Goal: Task Accomplishment & Management: Use online tool/utility

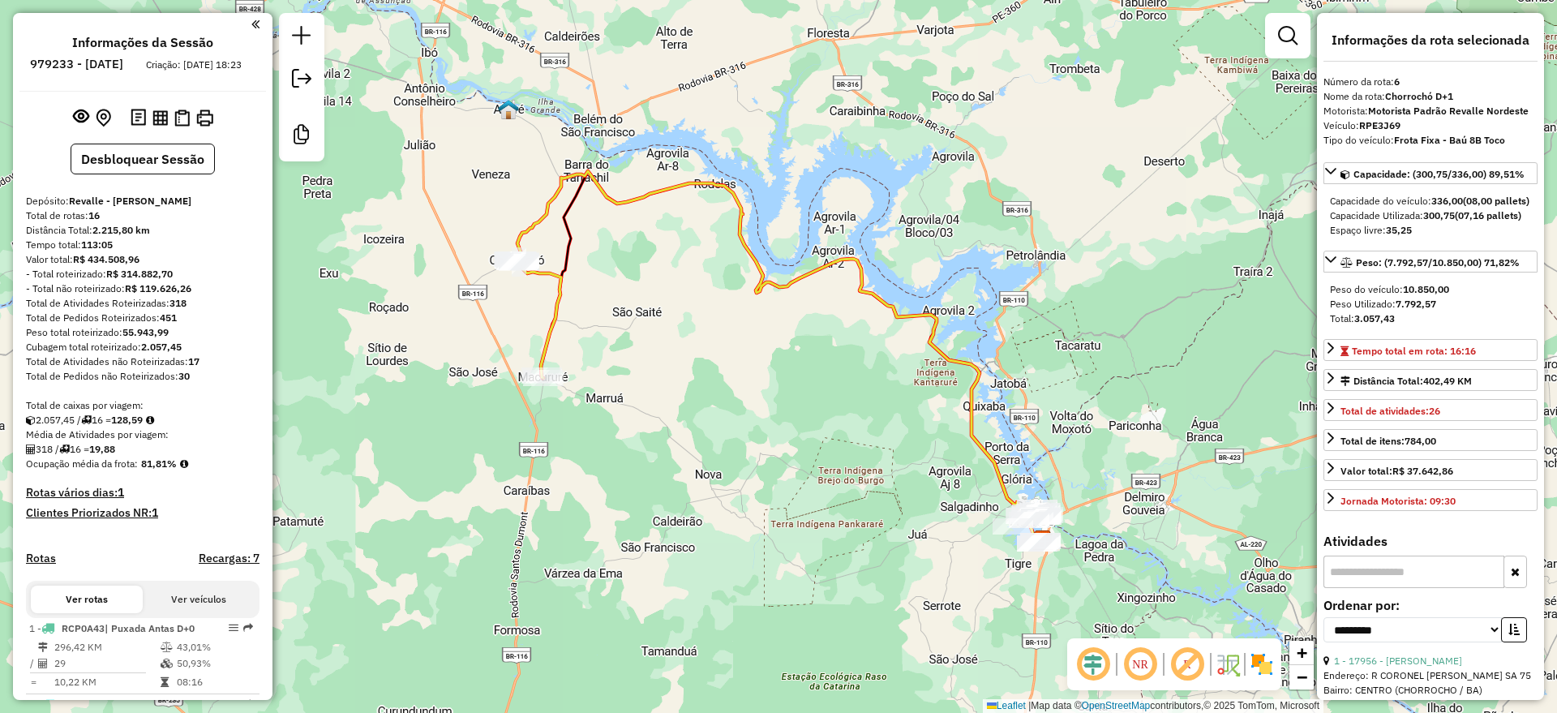
select select "**********"
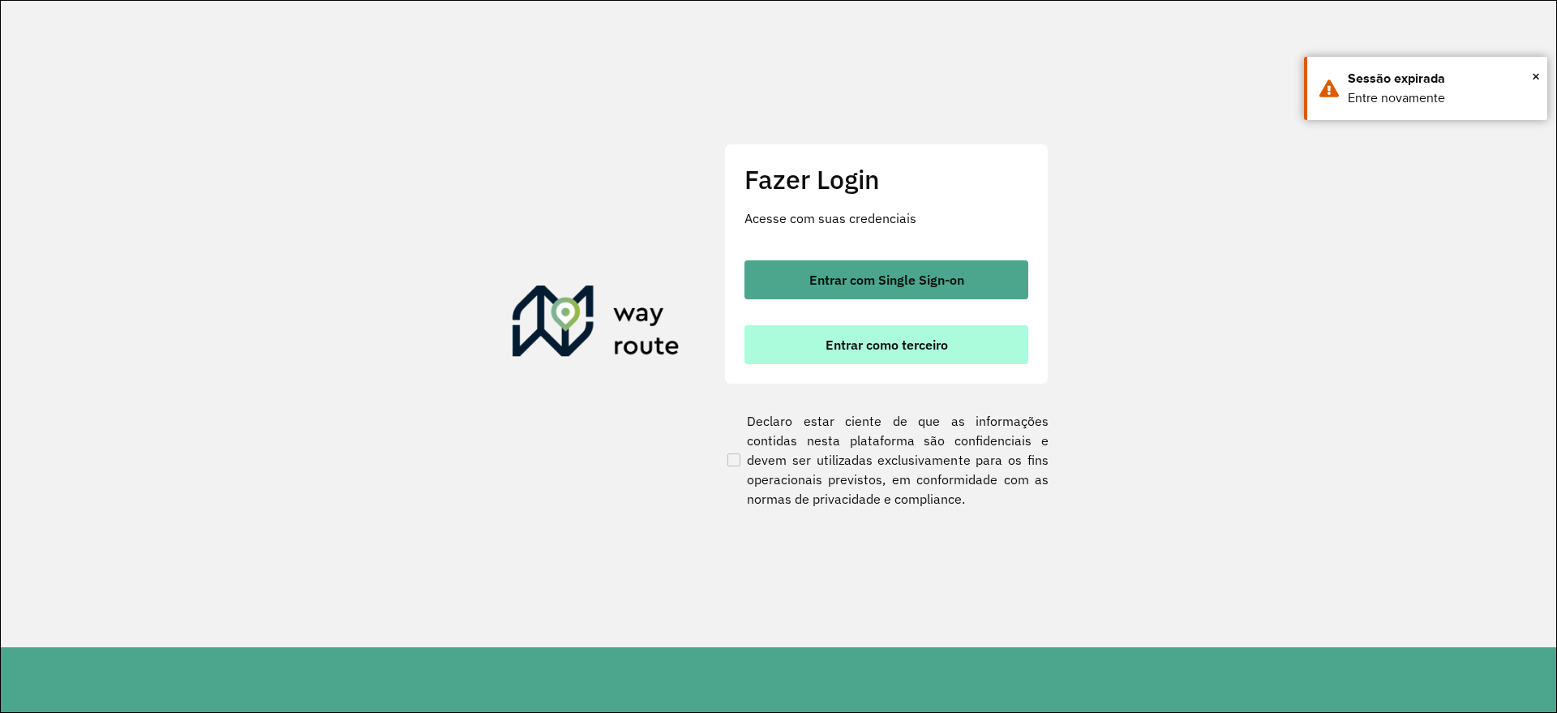
click at [912, 348] on span "Entrar como terceiro" at bounding box center [887, 344] width 122 height 13
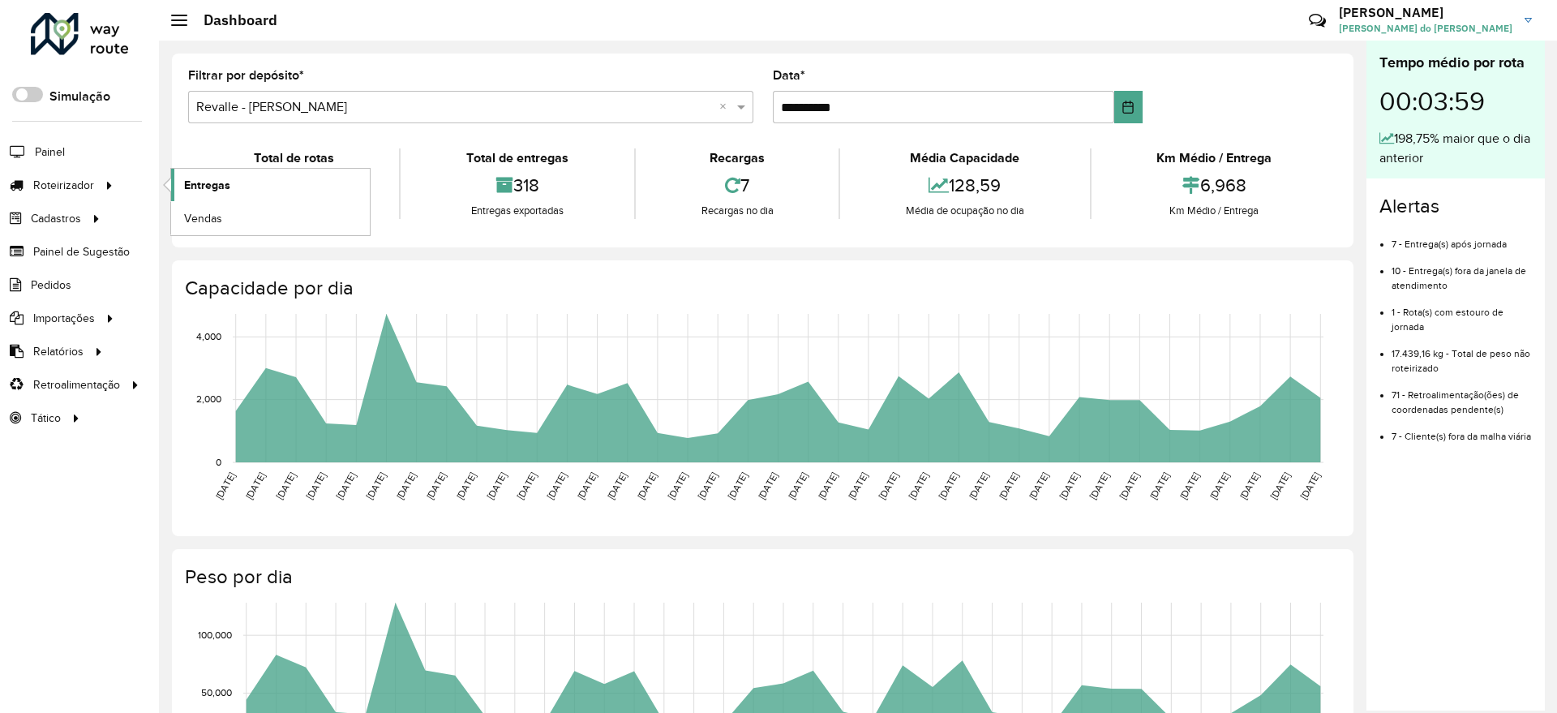
click at [212, 178] on span "Entregas" at bounding box center [207, 185] width 46 height 17
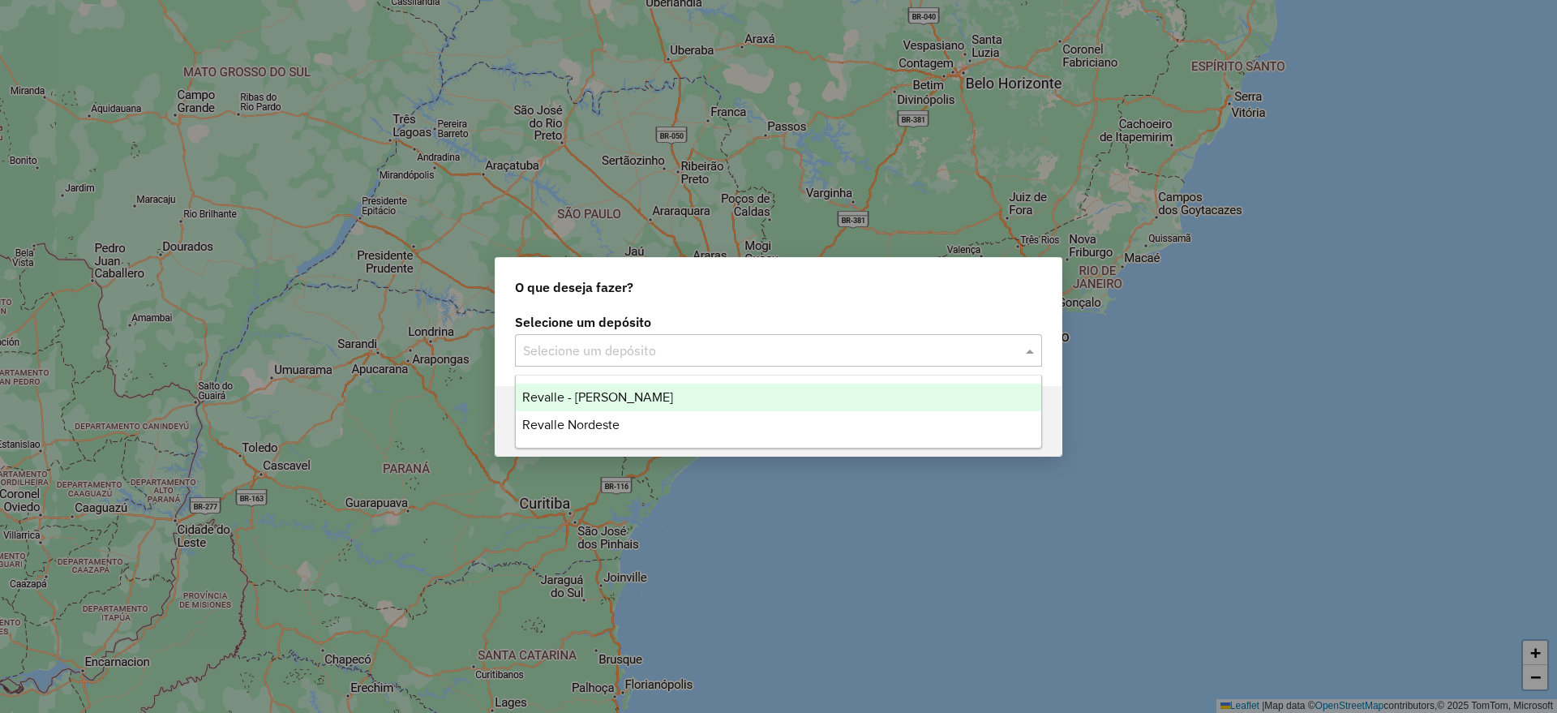
click at [634, 358] on input "text" at bounding box center [762, 350] width 478 height 19
click at [639, 405] on div "Revalle - Paulo Afonso" at bounding box center [779, 398] width 526 height 28
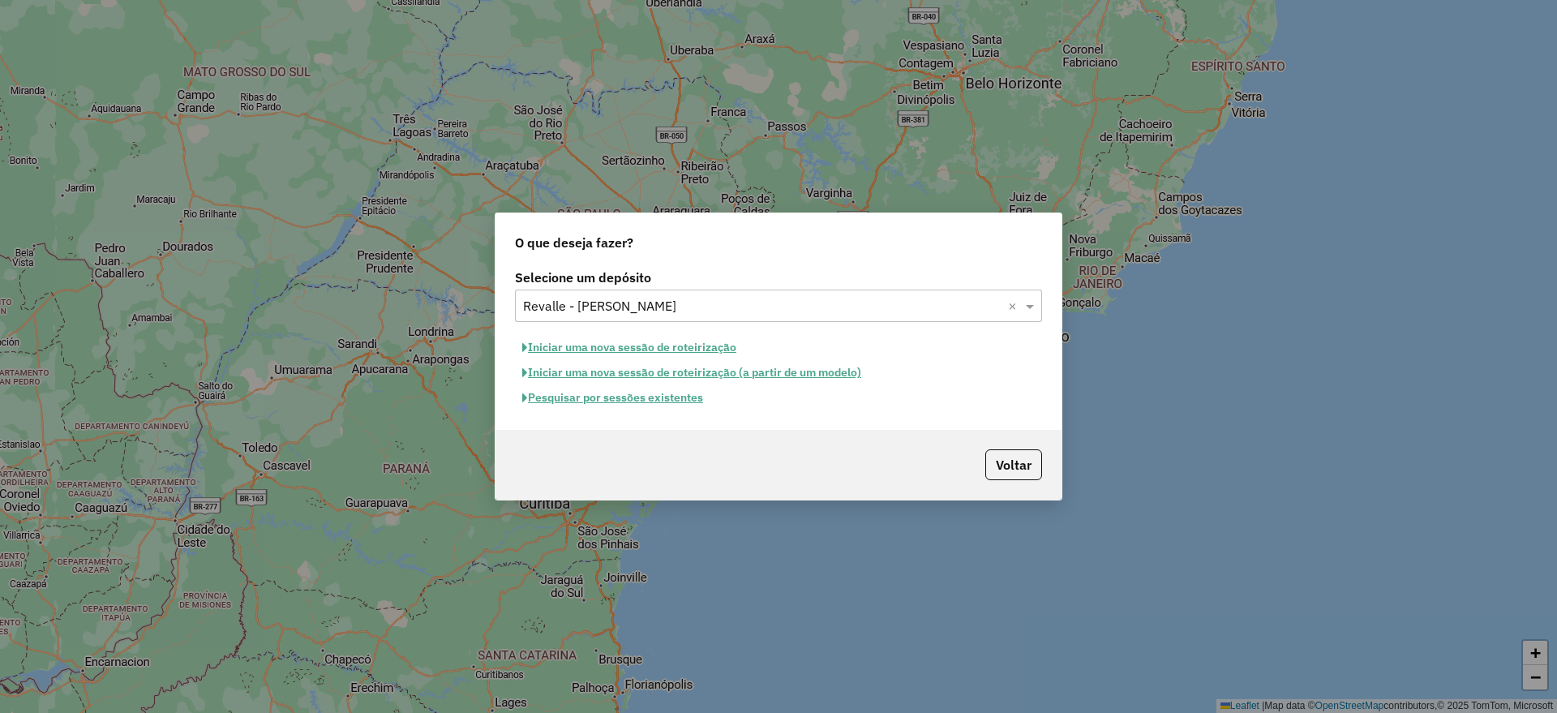
click at [641, 399] on button "Pesquisar por sessões existentes" at bounding box center [612, 397] width 195 height 25
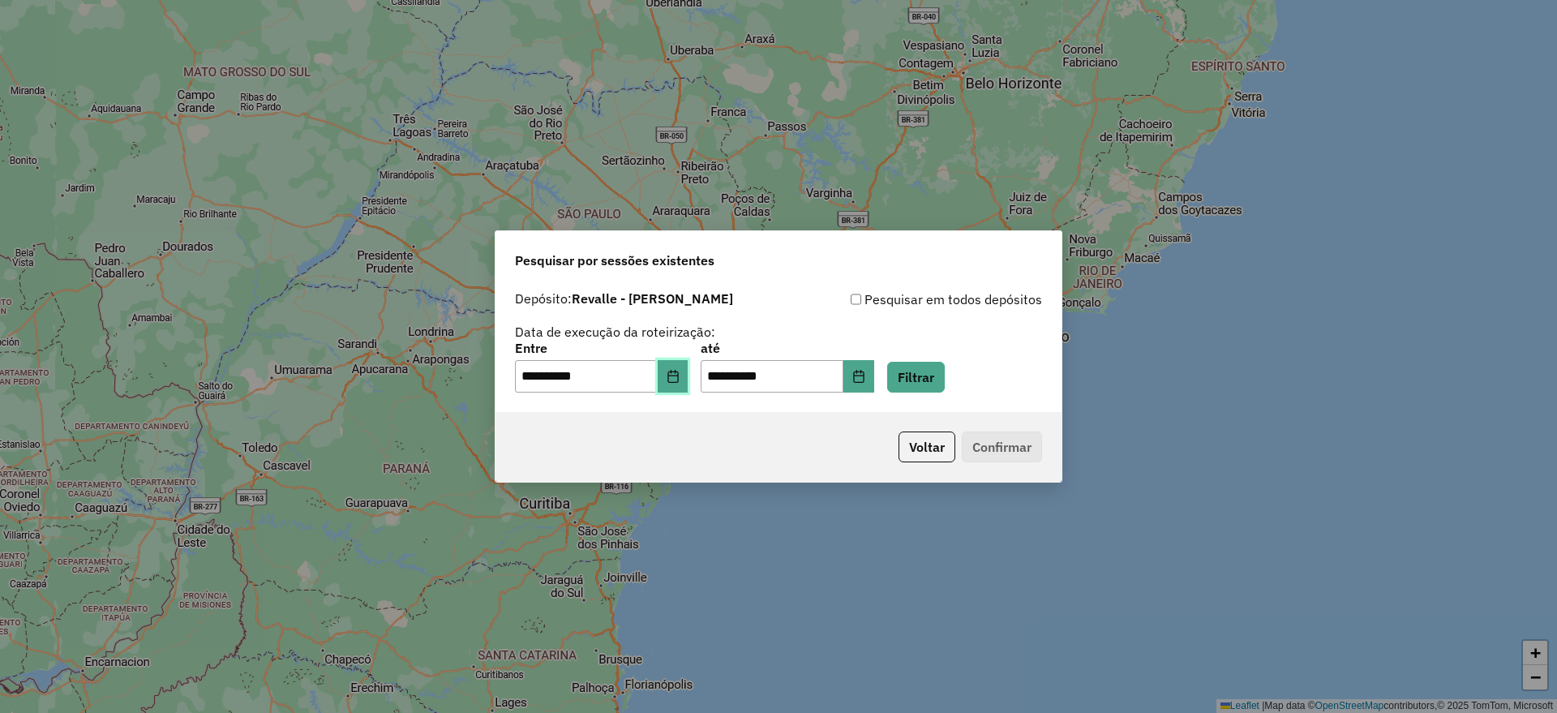
click at [678, 382] on icon "Choose Date" at bounding box center [672, 376] width 11 height 13
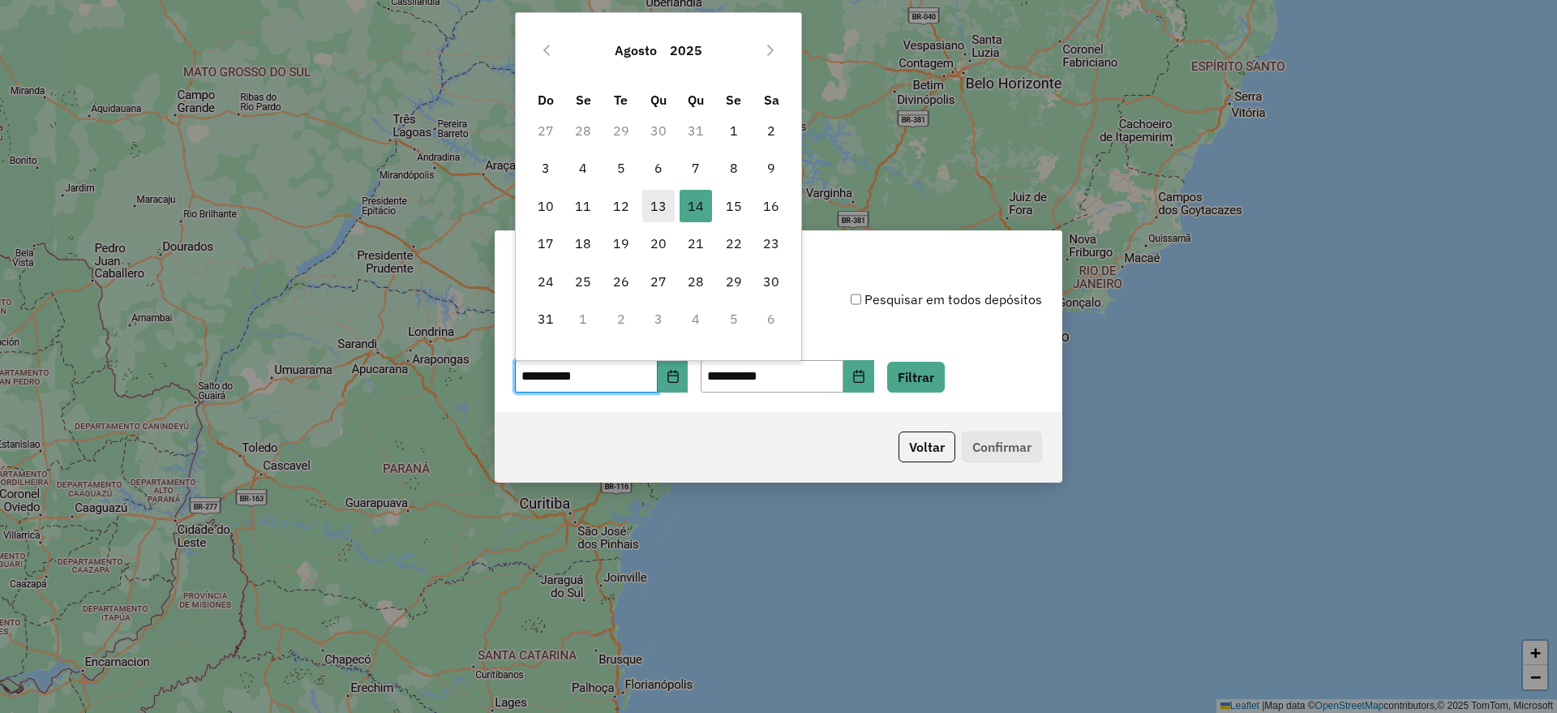
click at [663, 207] on span "13" at bounding box center [658, 206] width 32 height 32
type input "**********"
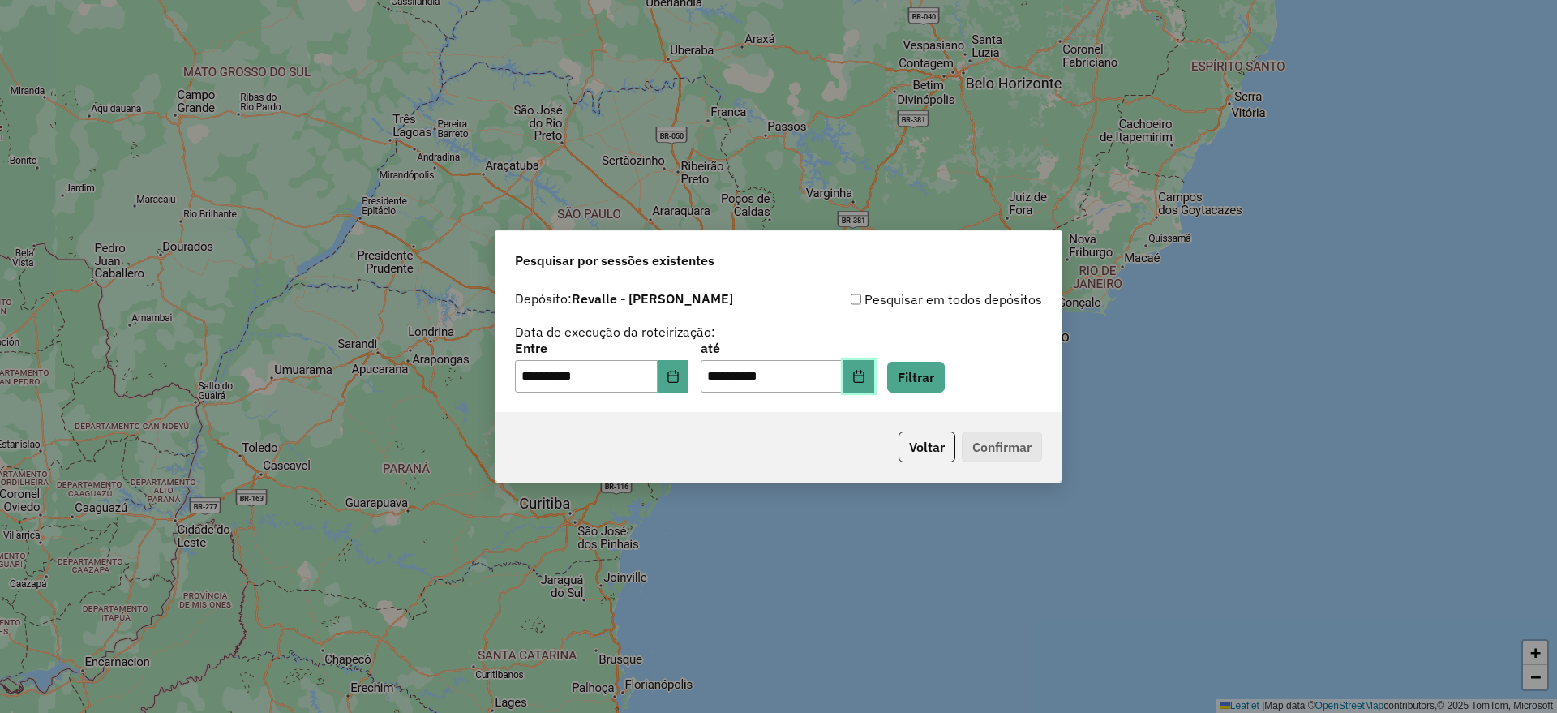
click at [874, 383] on button "Choose Date" at bounding box center [858, 376] width 31 height 32
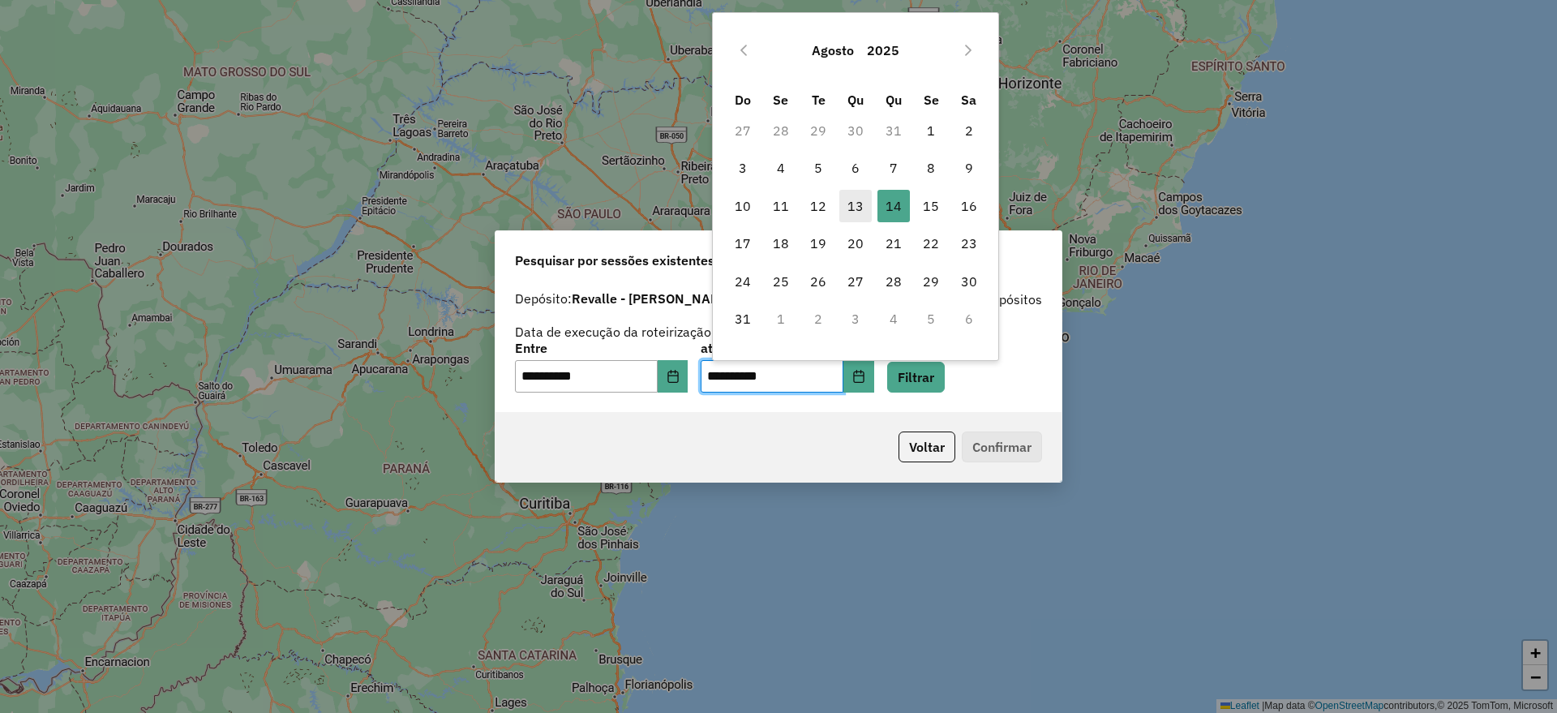
click at [857, 212] on span "13" at bounding box center [855, 206] width 32 height 32
type input "**********"
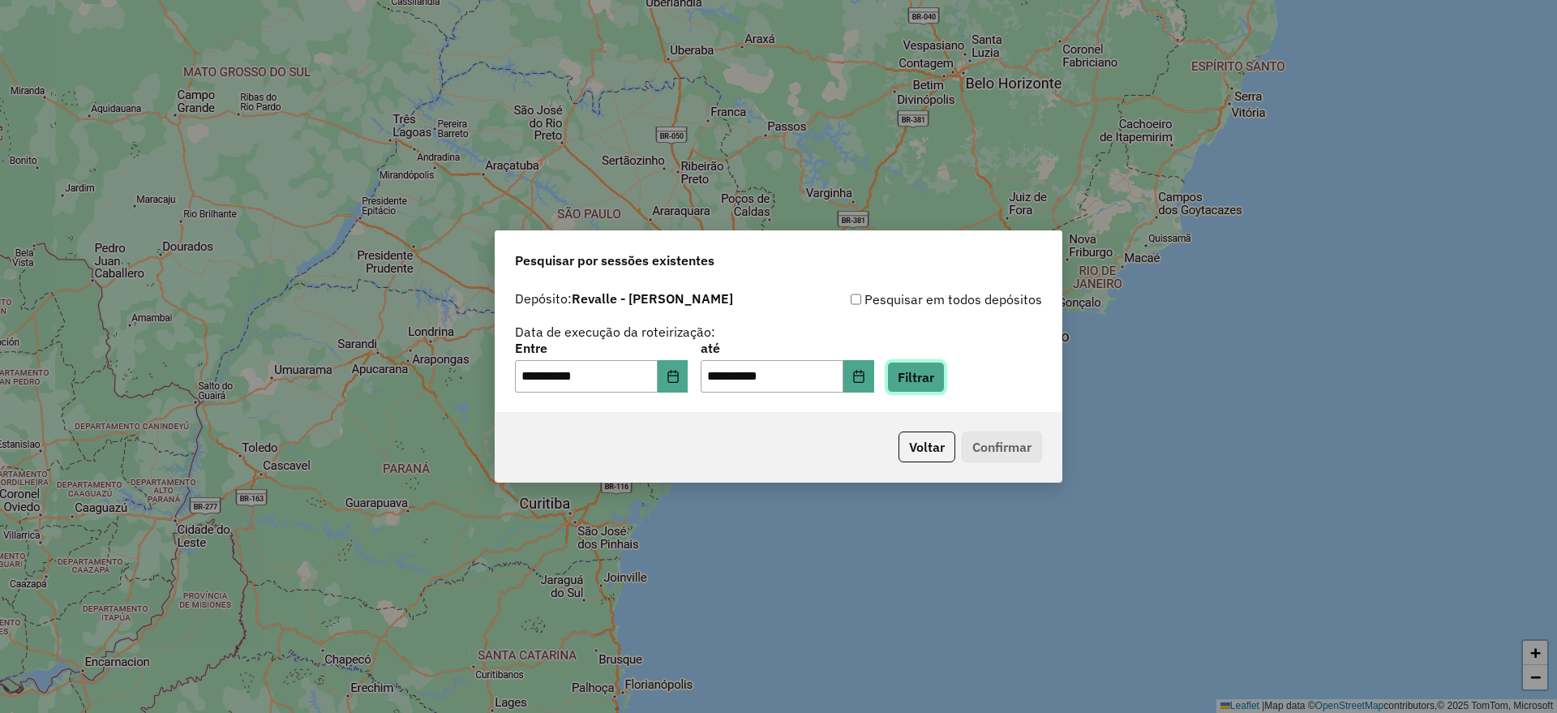
click at [938, 368] on button "Filtrar" at bounding box center [916, 377] width 58 height 31
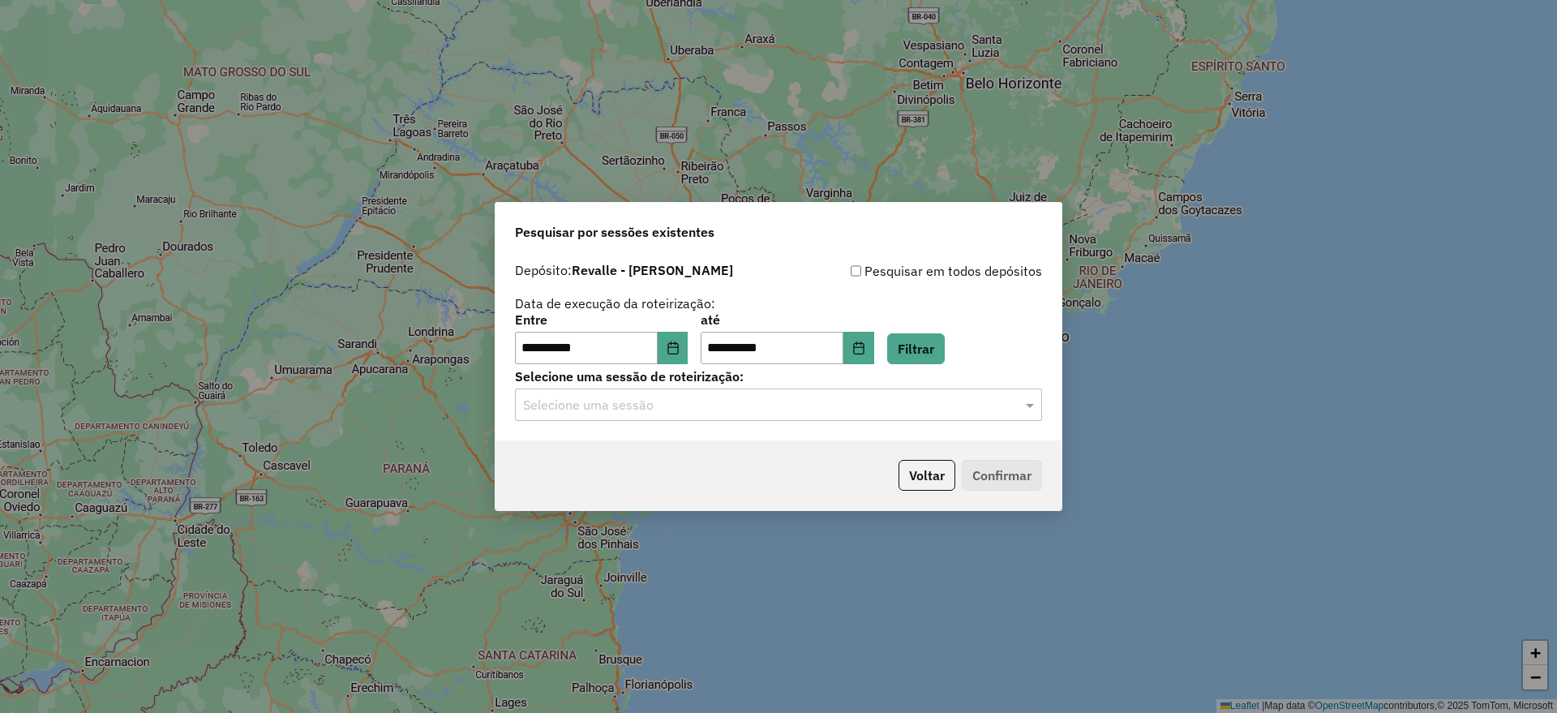
click at [933, 405] on input "text" at bounding box center [762, 405] width 478 height 19
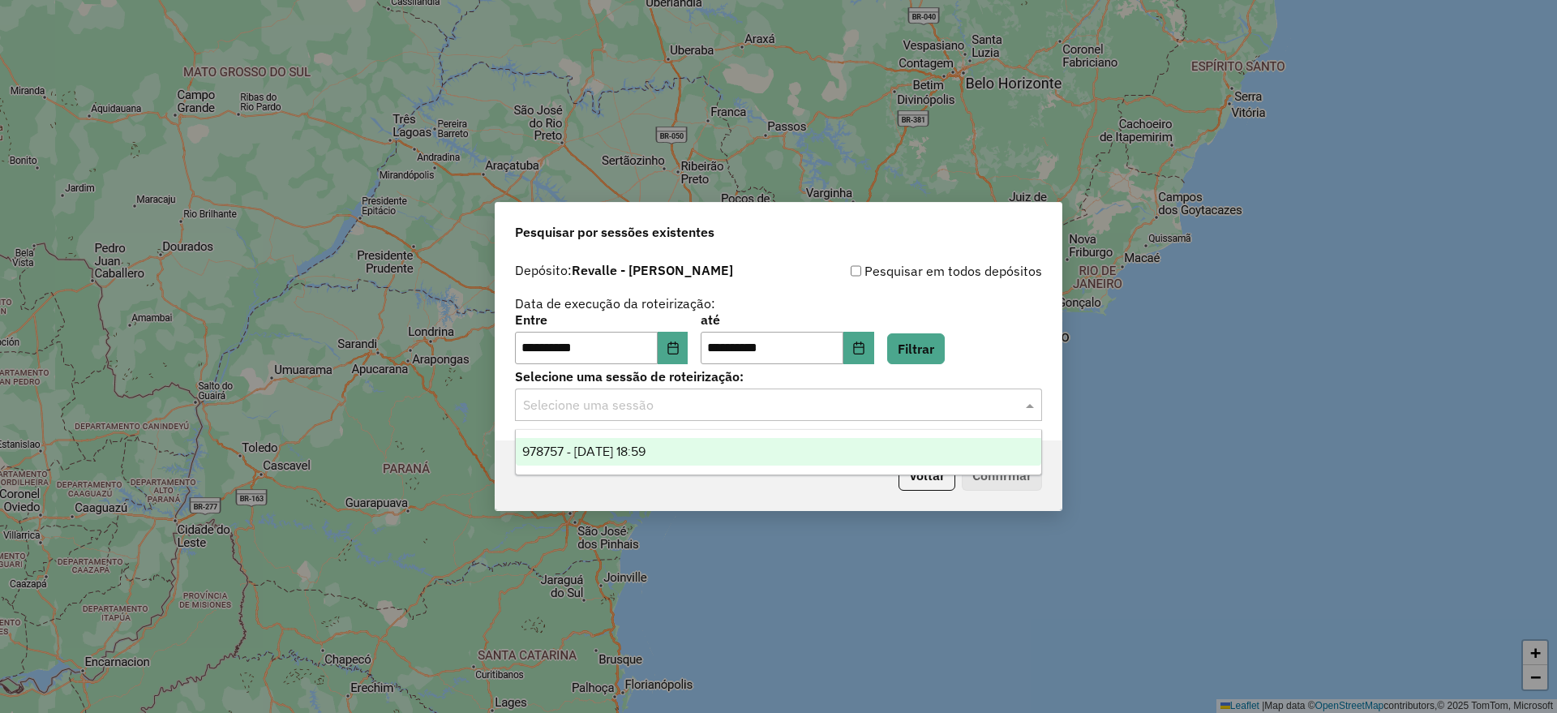
click at [818, 457] on div "978757 - 13/08/2025 18:59" at bounding box center [779, 452] width 526 height 28
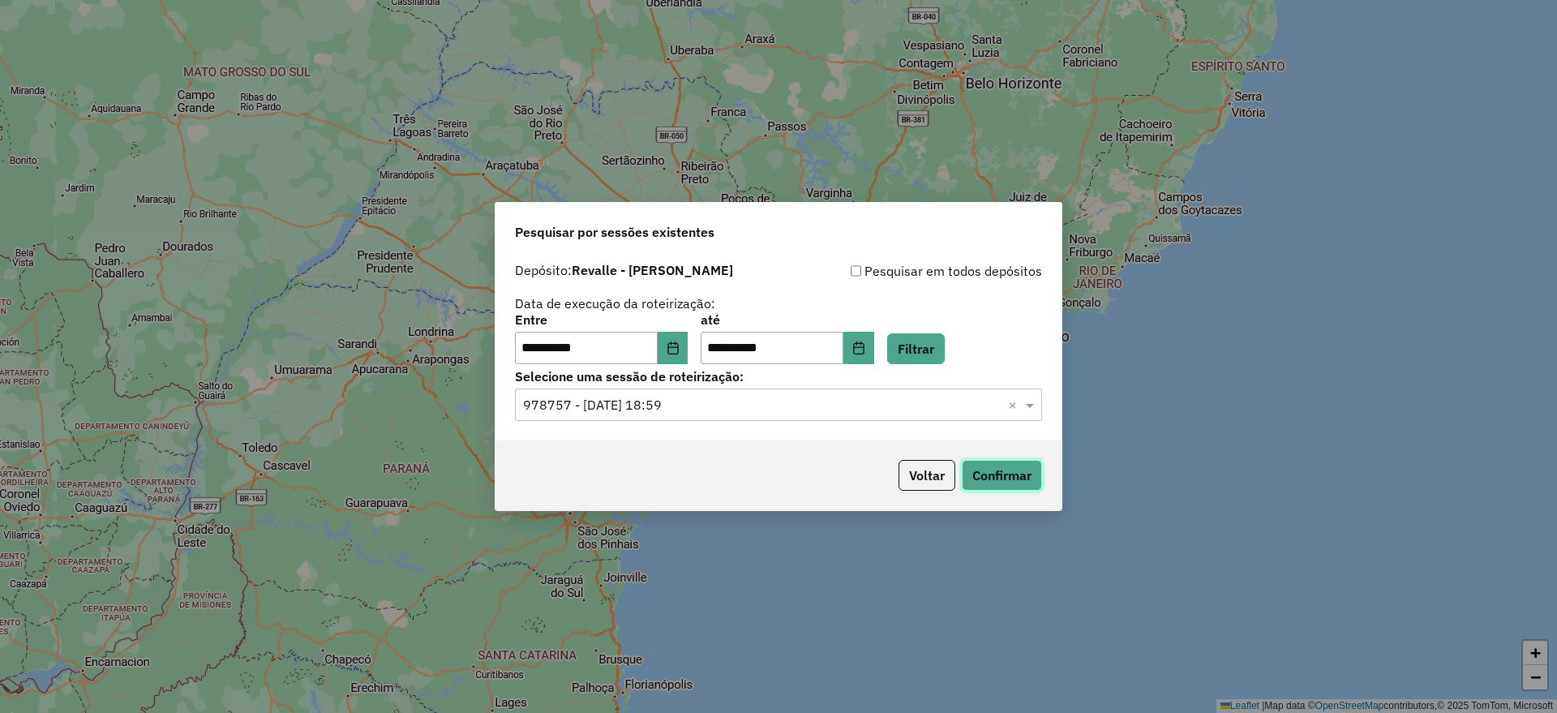
click at [972, 483] on button "Confirmar" at bounding box center [1002, 475] width 80 height 31
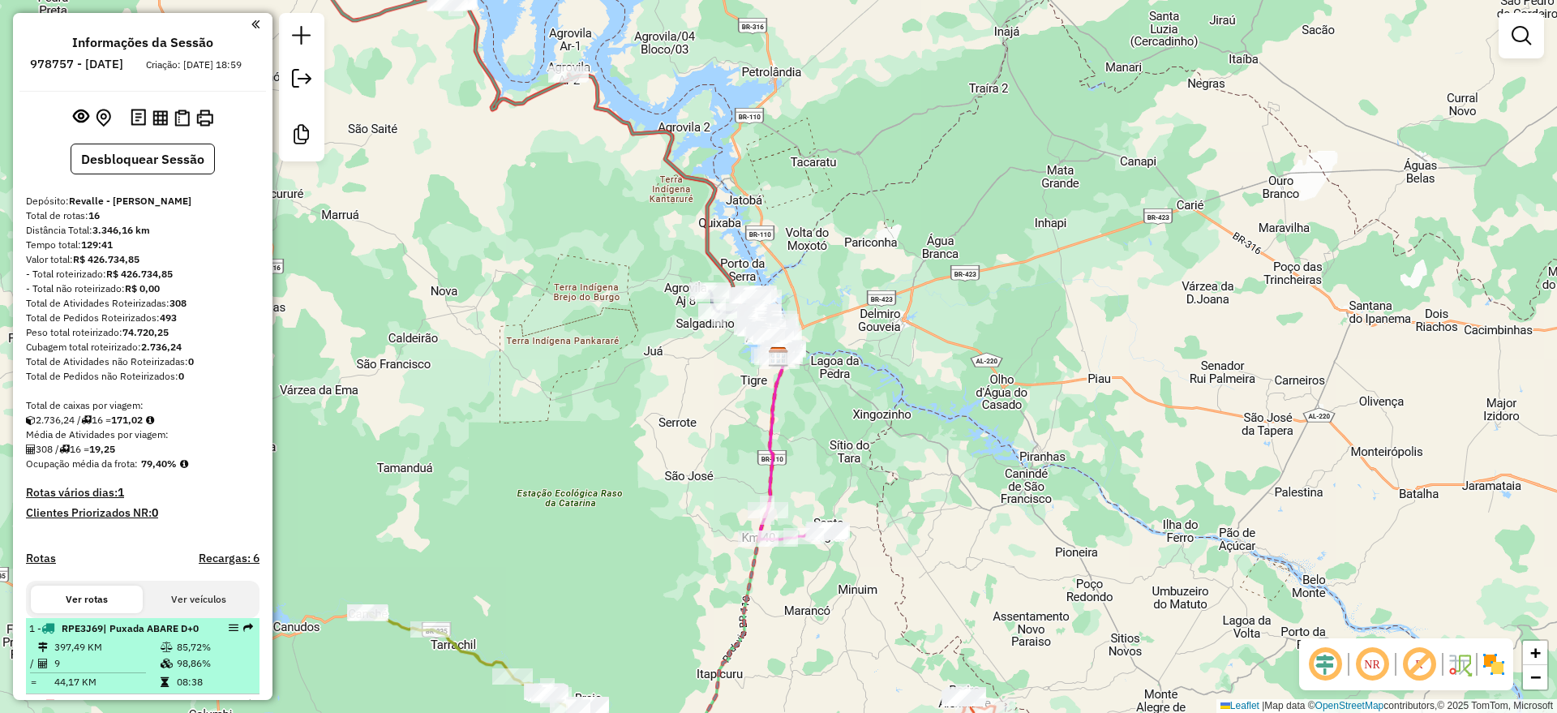
select select "**********"
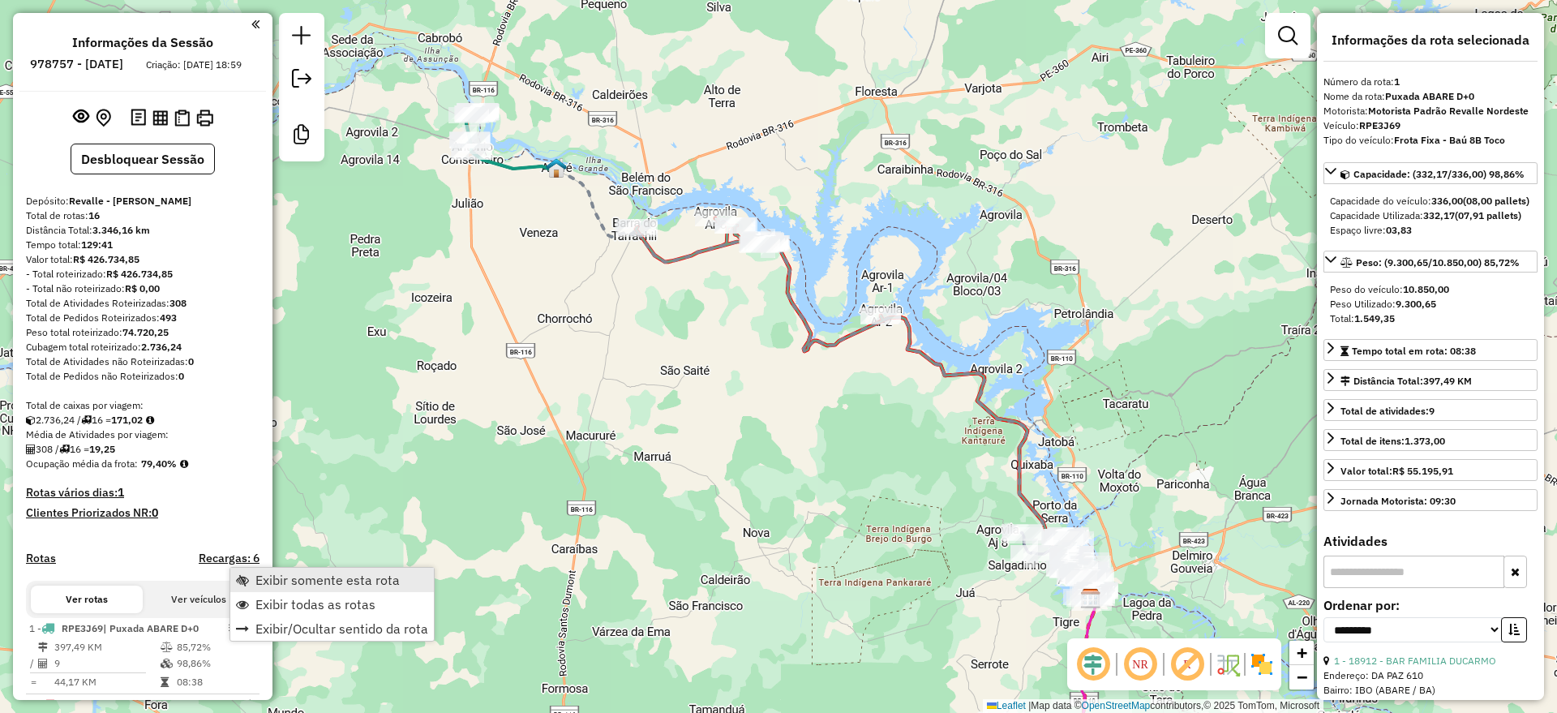
click at [310, 585] on span "Exibir somente esta rota" at bounding box center [327, 579] width 144 height 13
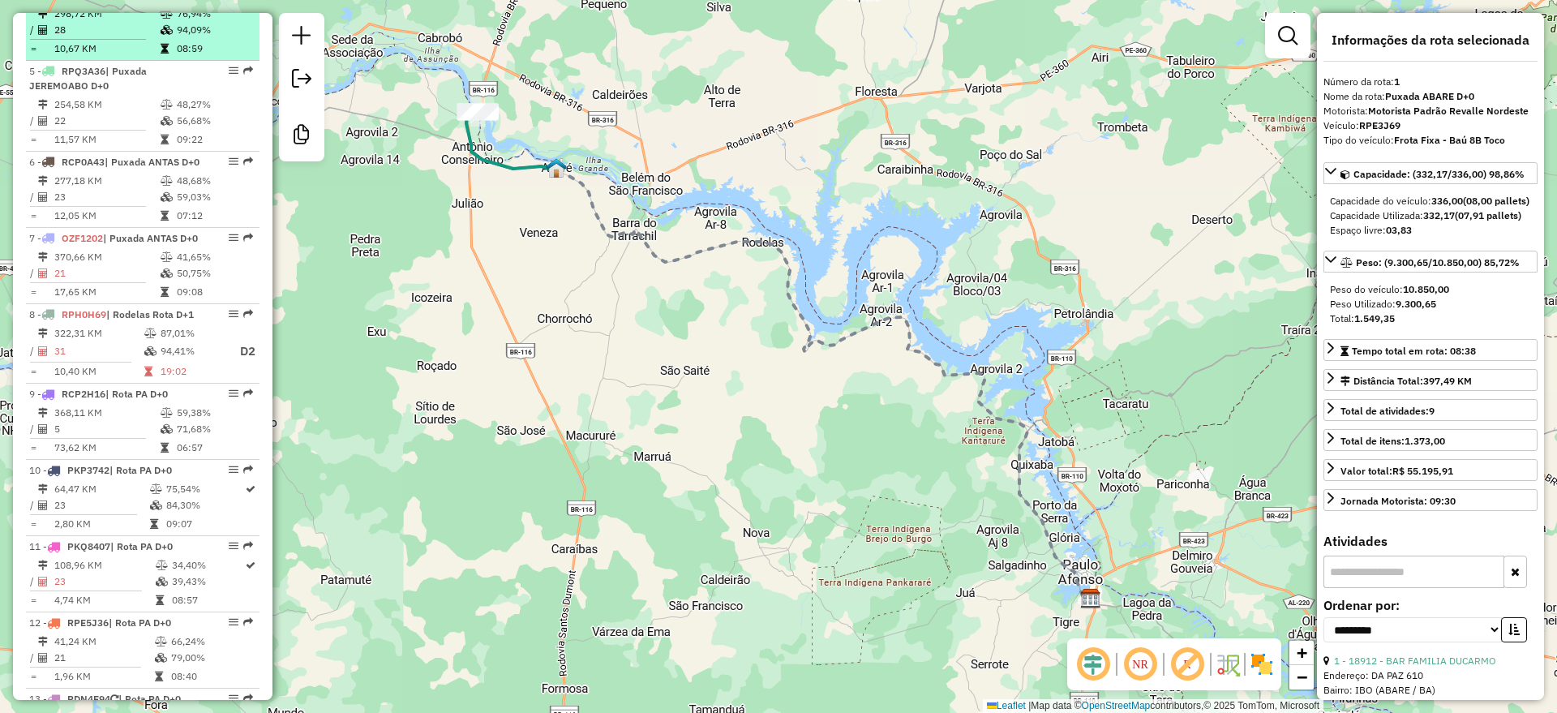
scroll to position [912, 0]
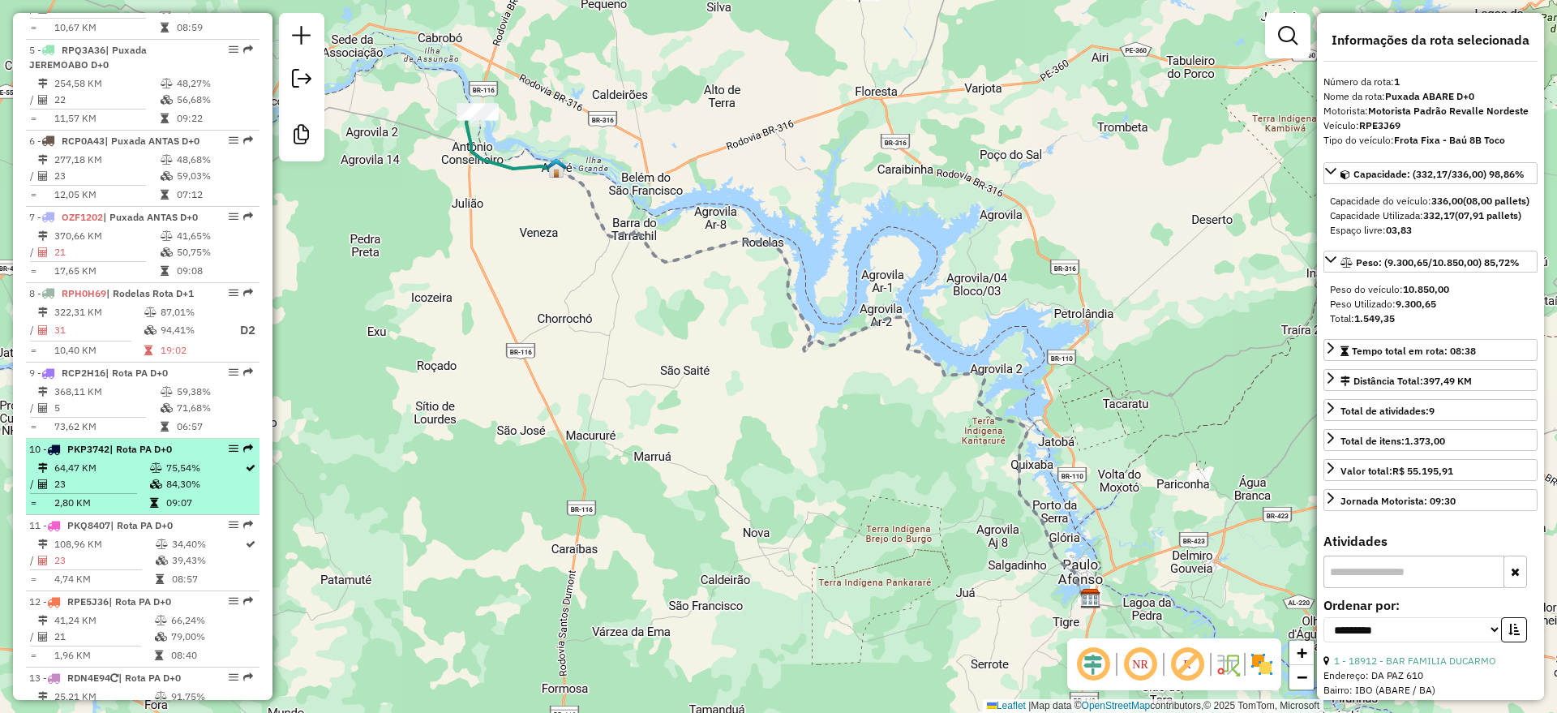
click at [127, 476] on td "64,47 KM" at bounding box center [102, 468] width 96 height 16
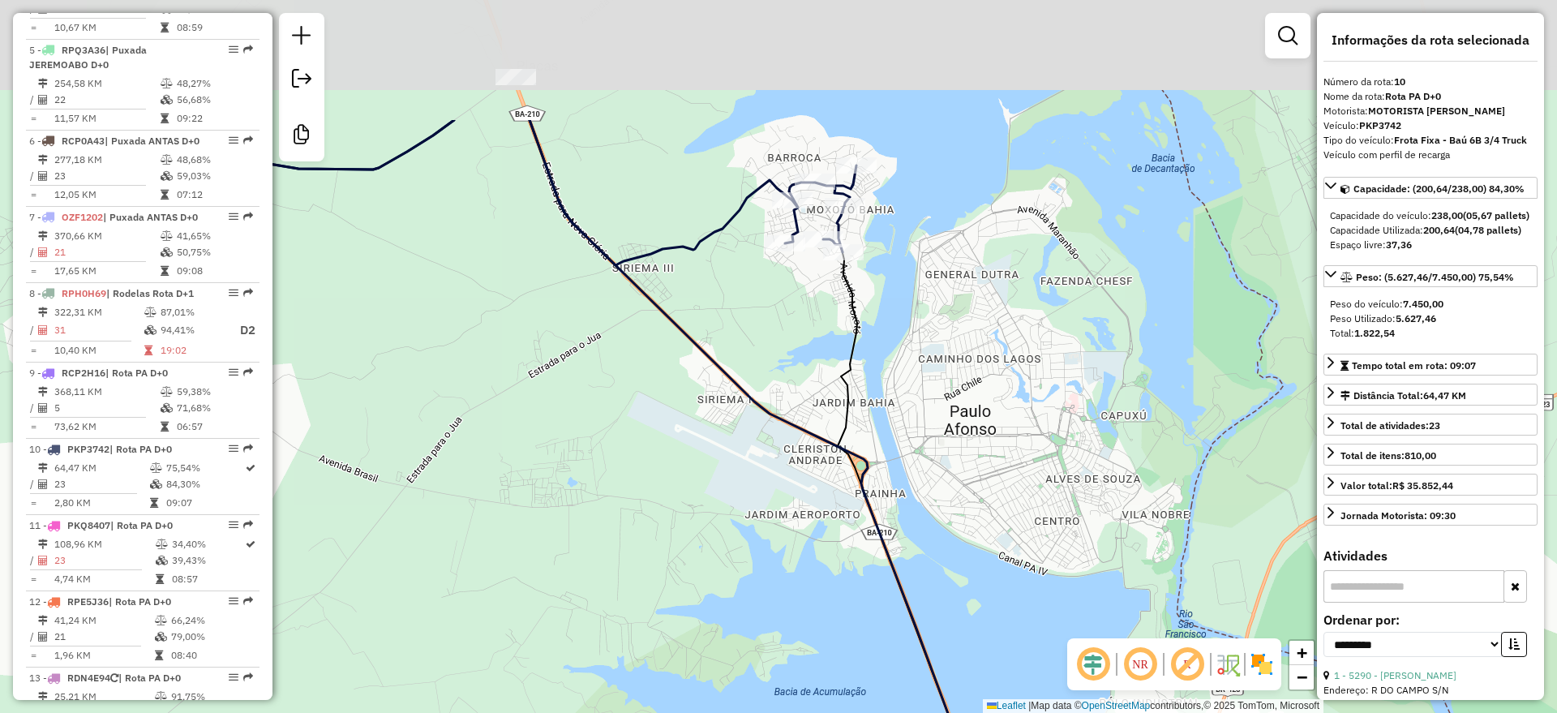
drag, startPoint x: 767, startPoint y: 397, endPoint x: 826, endPoint y: 599, distance: 210.4
click at [826, 599] on div "Janela de atendimento Grade de atendimento Capacidade Transportadoras Veículos …" at bounding box center [778, 356] width 1557 height 713
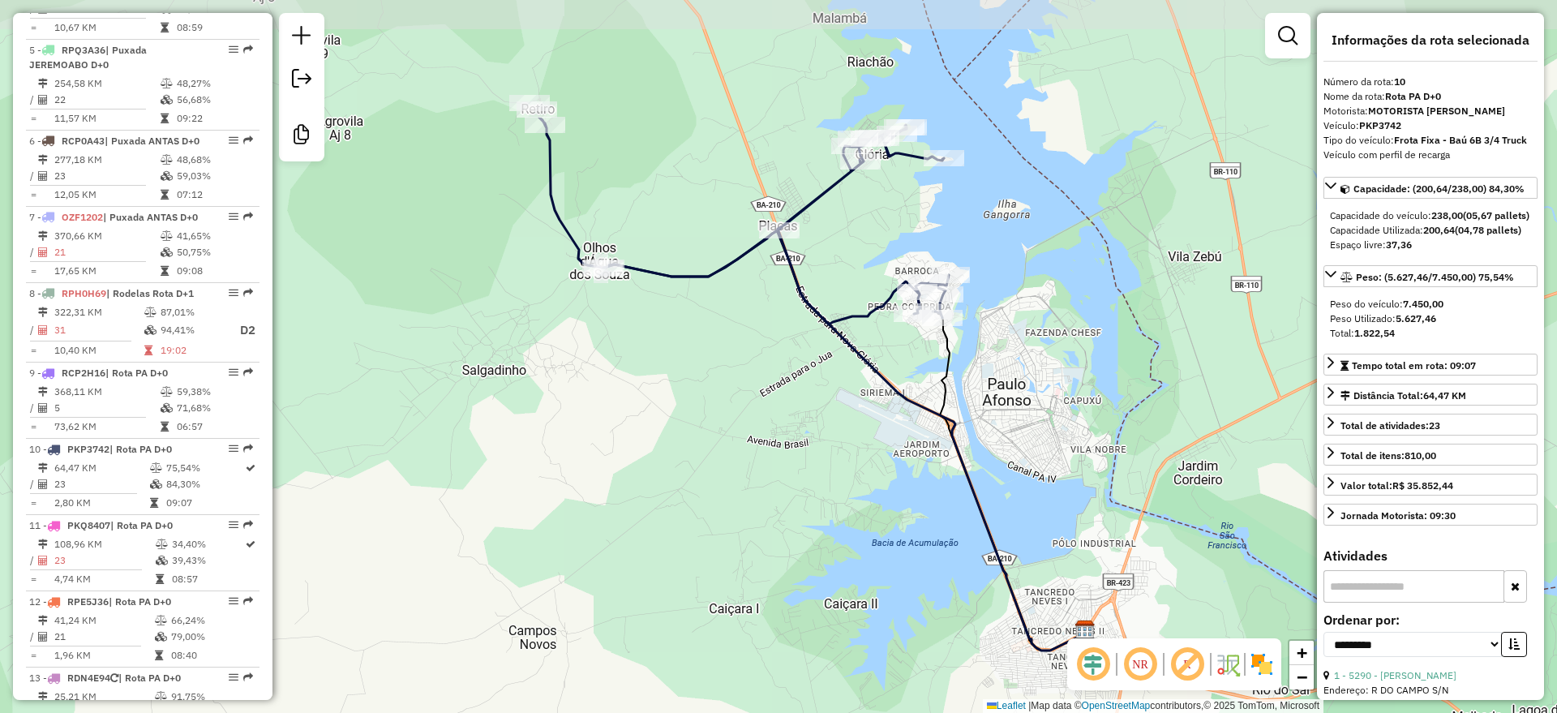
drag, startPoint x: 787, startPoint y: 261, endPoint x: 882, endPoint y: 450, distance: 211.4
click at [882, 450] on div "Janela de atendimento Grade de atendimento Capacidade Transportadoras Veículos …" at bounding box center [778, 356] width 1557 height 713
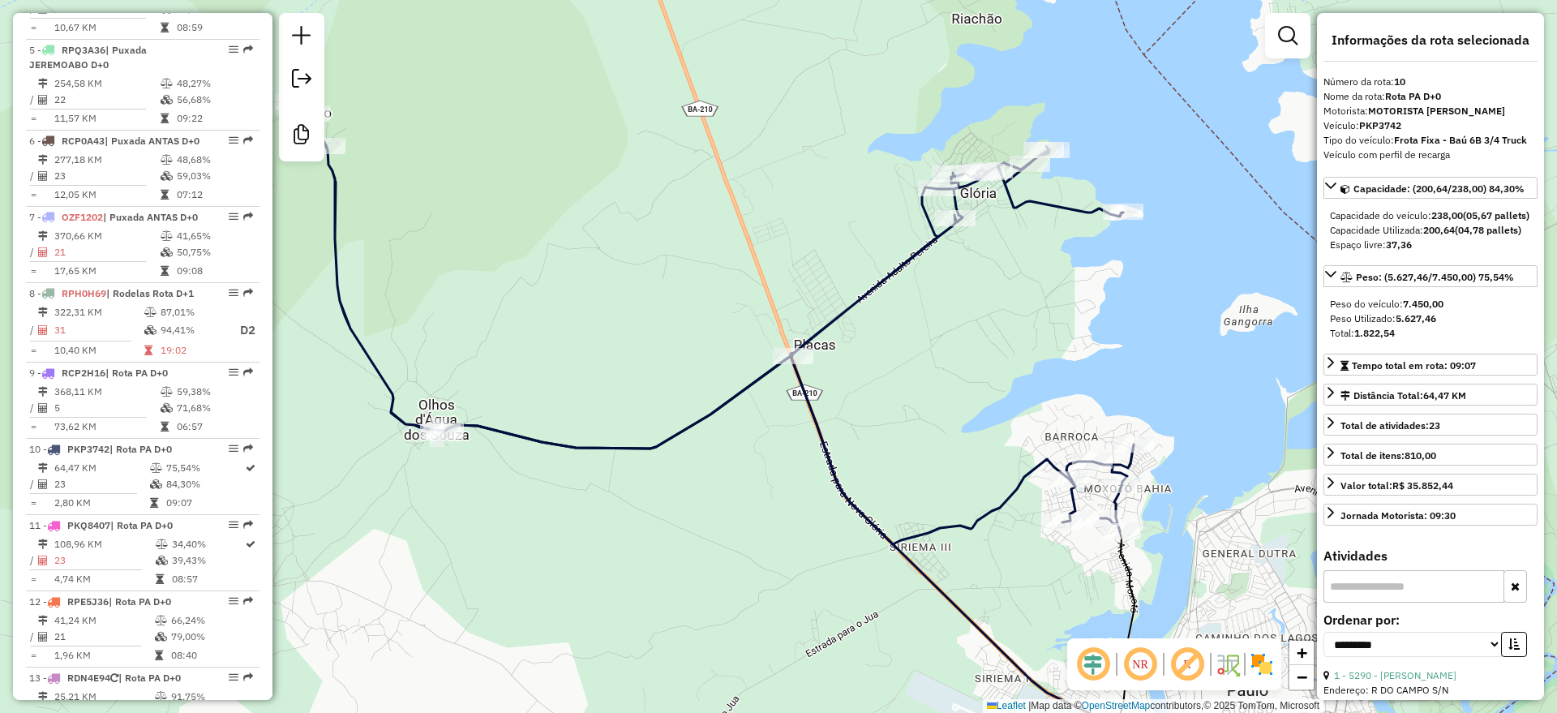
drag, startPoint x: 905, startPoint y: 285, endPoint x: 902, endPoint y: 432, distance: 147.6
click at [902, 432] on div "Janela de atendimento Grade de atendimento Capacidade Transportadoras Veículos …" at bounding box center [778, 356] width 1557 height 713
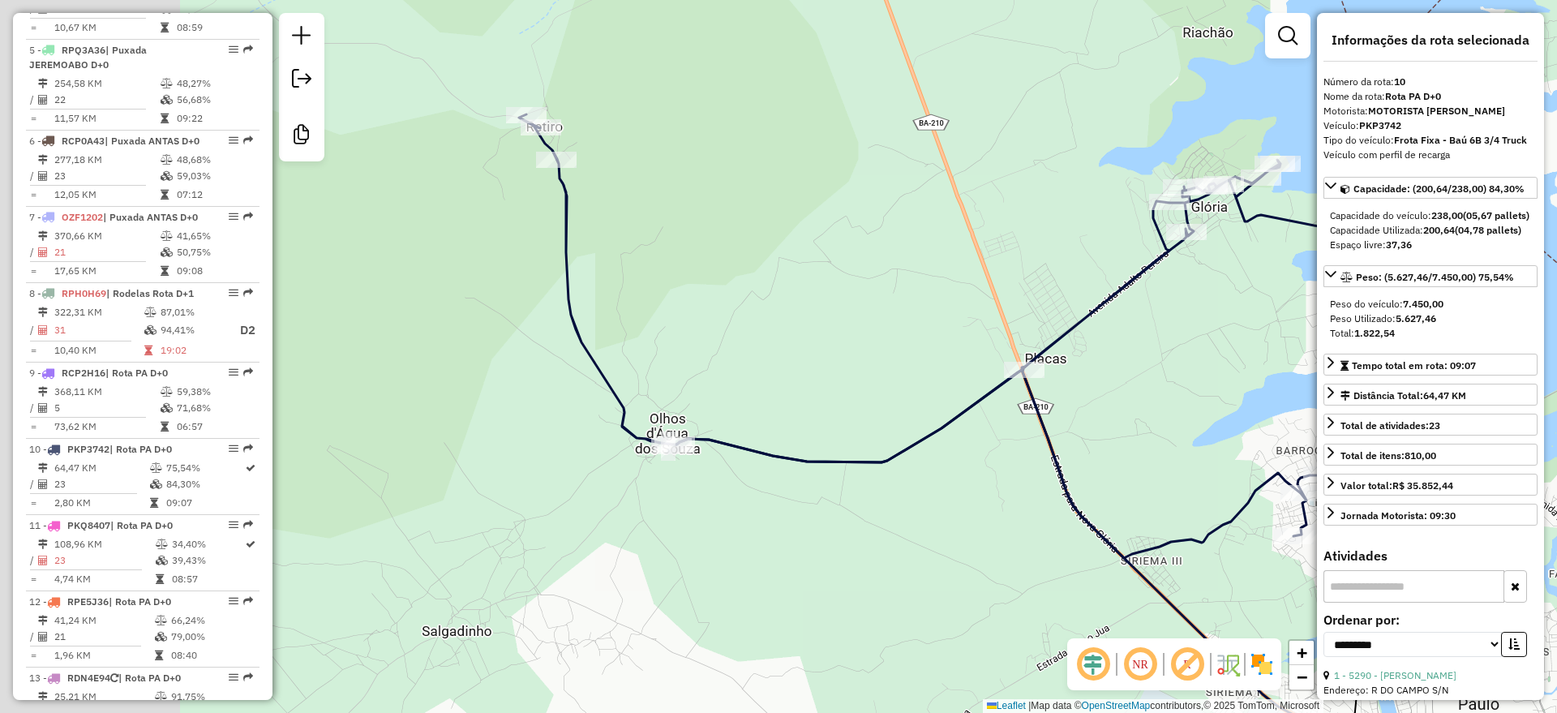
drag, startPoint x: 647, startPoint y: 320, endPoint x: 907, endPoint y: 353, distance: 262.4
click at [907, 353] on div "Janela de atendimento Grade de atendimento Capacidade Transportadoras Veículos …" at bounding box center [778, 356] width 1557 height 713
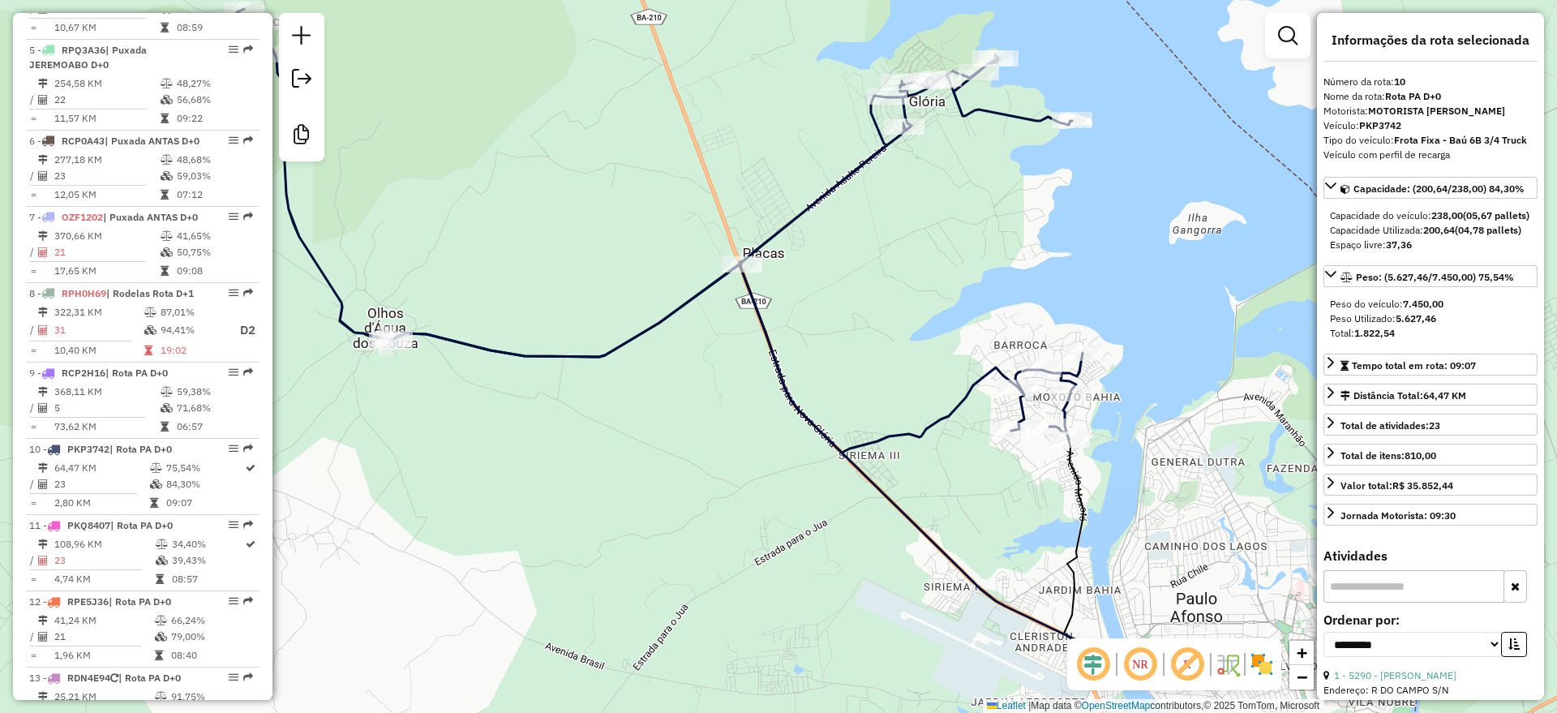
drag, startPoint x: 835, startPoint y: 380, endPoint x: 513, endPoint y: 248, distance: 348.8
click at [513, 249] on div "Janela de atendimento Grade de atendimento Capacidade Transportadoras Veículos …" at bounding box center [778, 356] width 1557 height 713
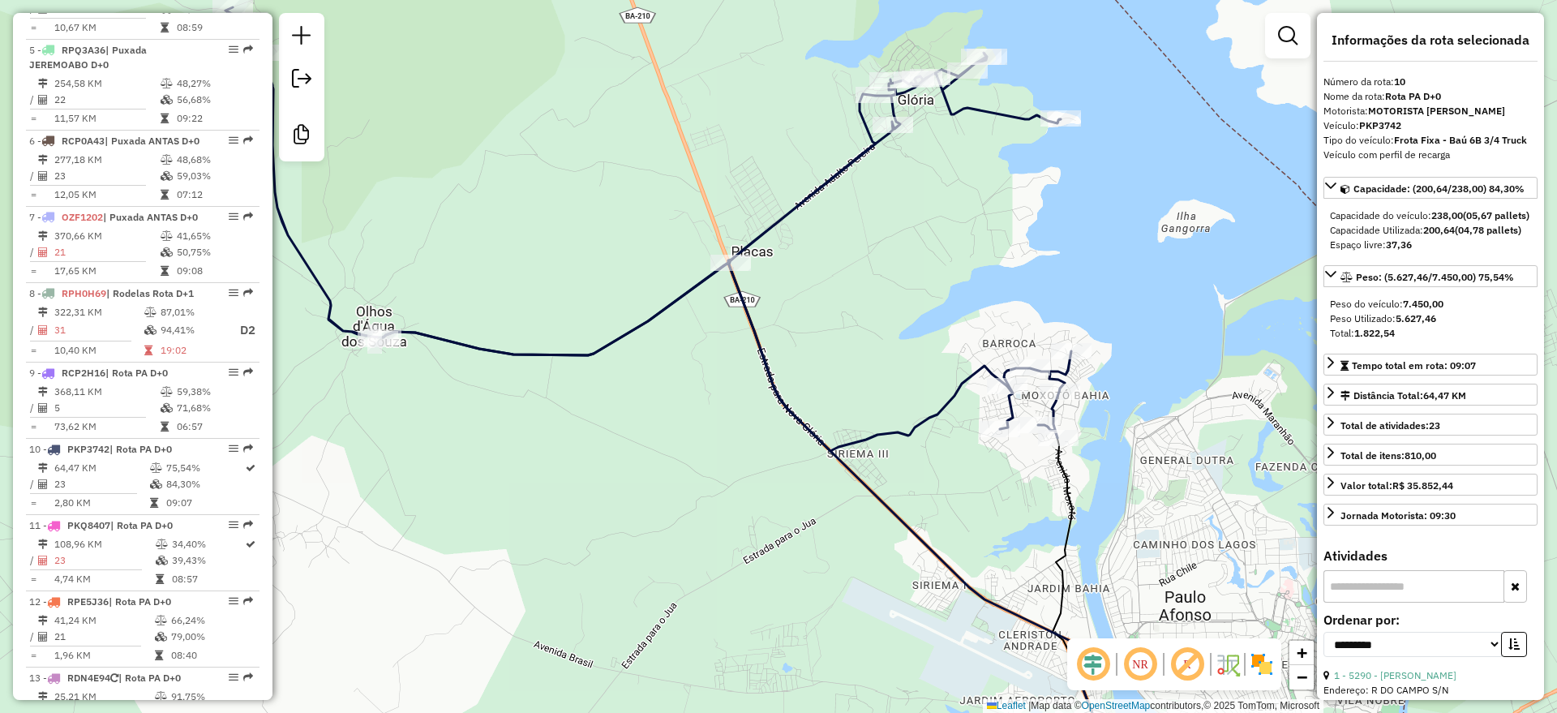
drag, startPoint x: 871, startPoint y: 406, endPoint x: 849, endPoint y: 377, distance: 36.5
click at [849, 377] on div "Janela de atendimento Grade de atendimento Capacidade Transportadoras Veículos …" at bounding box center [778, 356] width 1557 height 713
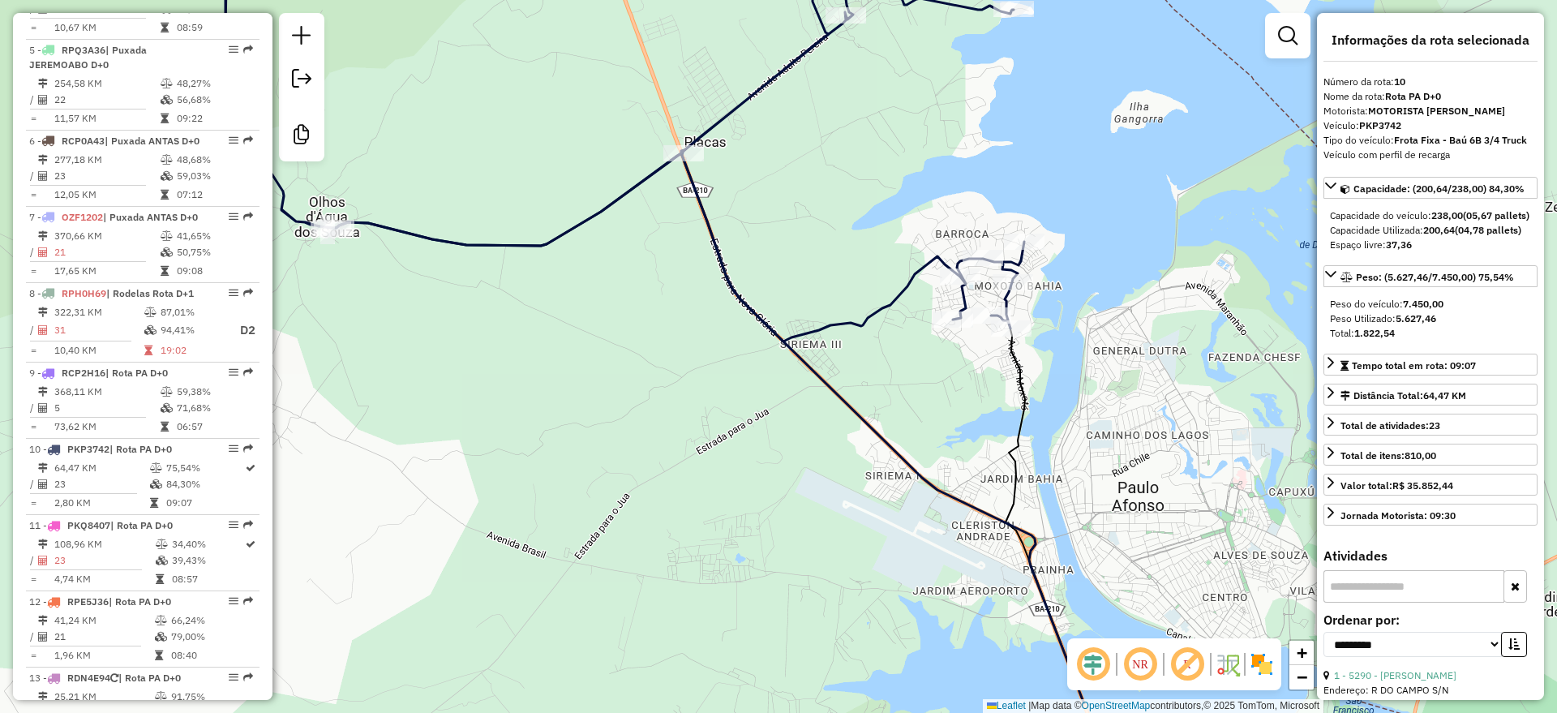
drag, startPoint x: 933, startPoint y: 530, endPoint x: 908, endPoint y: 448, distance: 85.4
click at [908, 448] on icon at bounding box center [709, 428] width 750 height 551
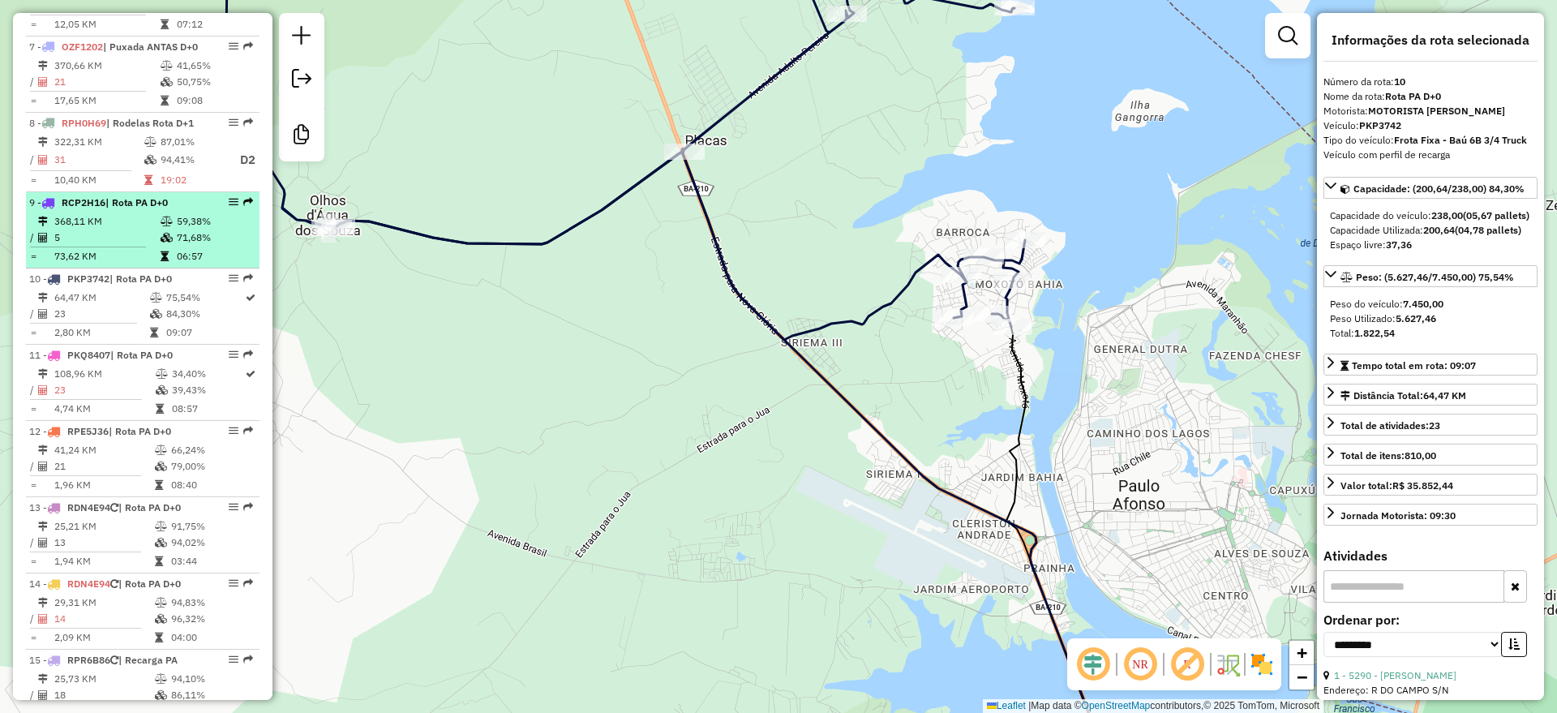
scroll to position [1184, 0]
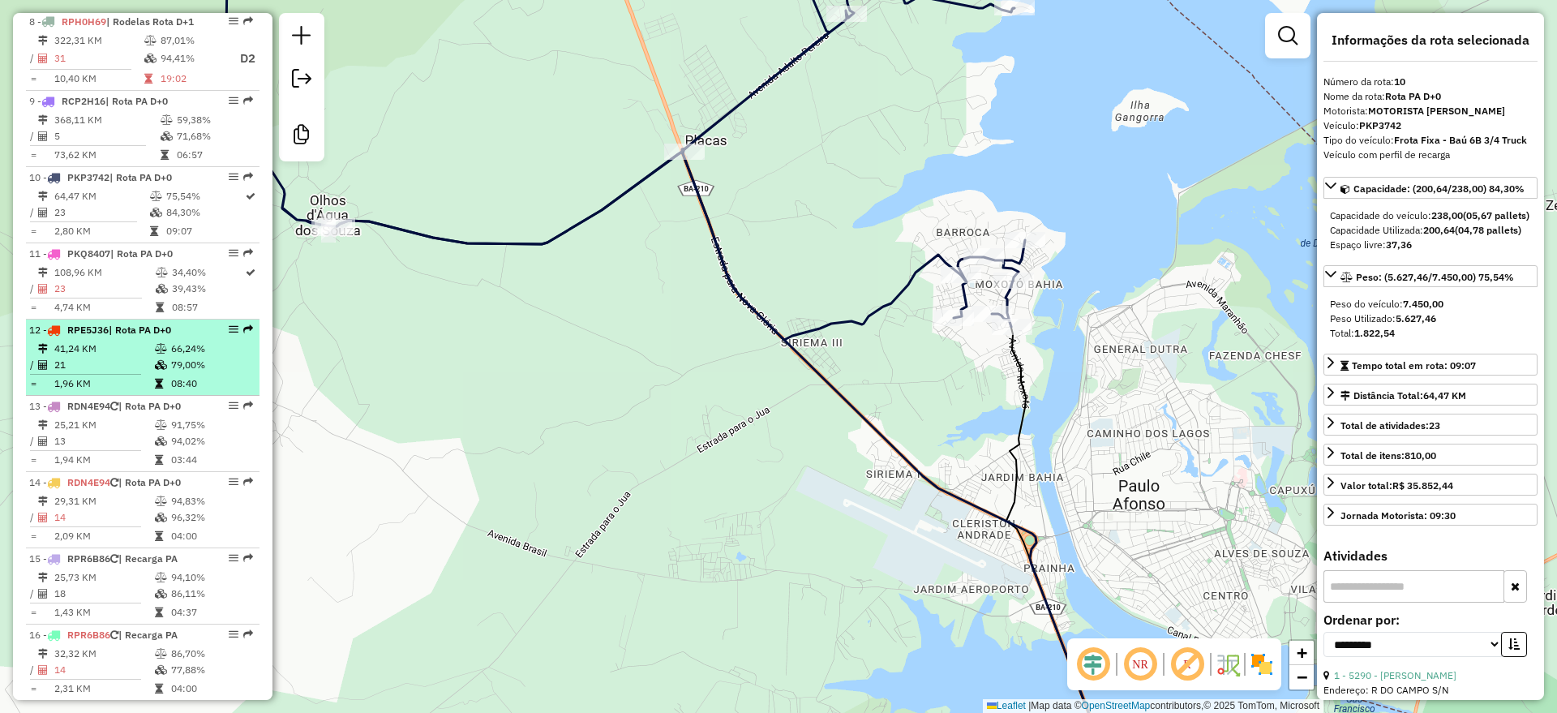
click at [124, 373] on td "21" at bounding box center [104, 365] width 101 height 16
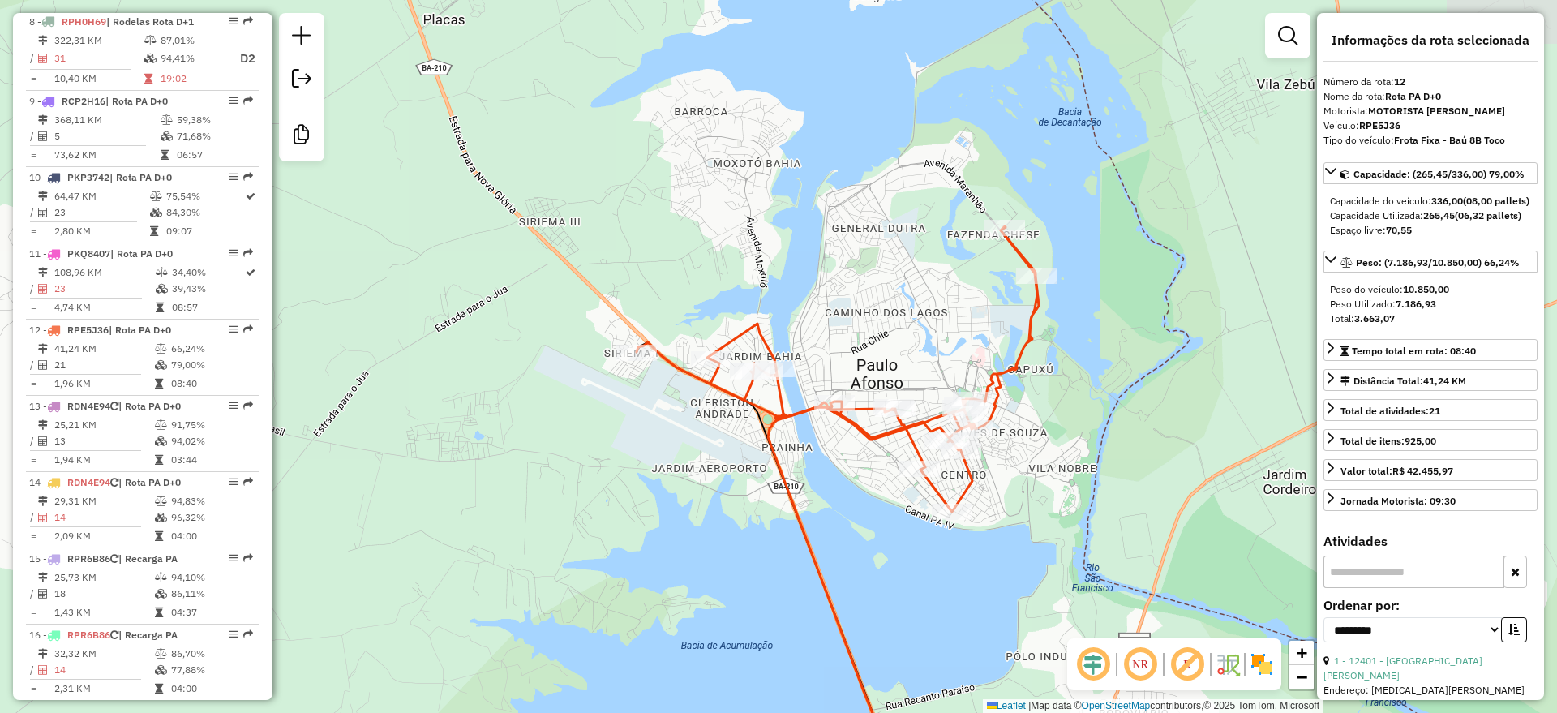
drag, startPoint x: 647, startPoint y: 341, endPoint x: 707, endPoint y: 534, distance: 202.9
click at [707, 534] on div "Janela de atendimento Grade de atendimento Capacidade Transportadoras Veículos …" at bounding box center [778, 356] width 1557 height 713
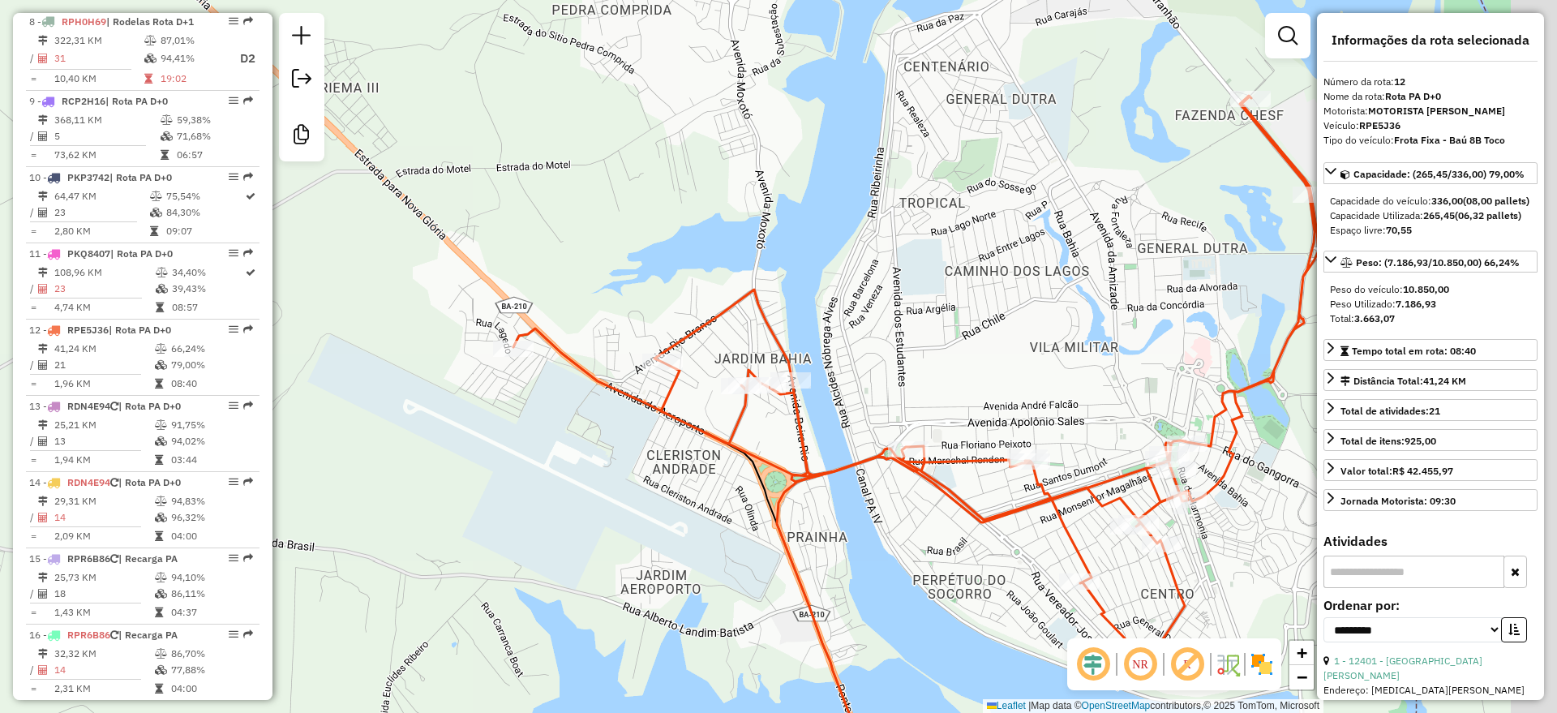
drag, startPoint x: 636, startPoint y: 328, endPoint x: 579, endPoint y: 440, distance: 124.8
click at [579, 440] on div "Janela de atendimento Grade de atendimento Capacidade Transportadoras Veículos …" at bounding box center [778, 356] width 1557 height 713
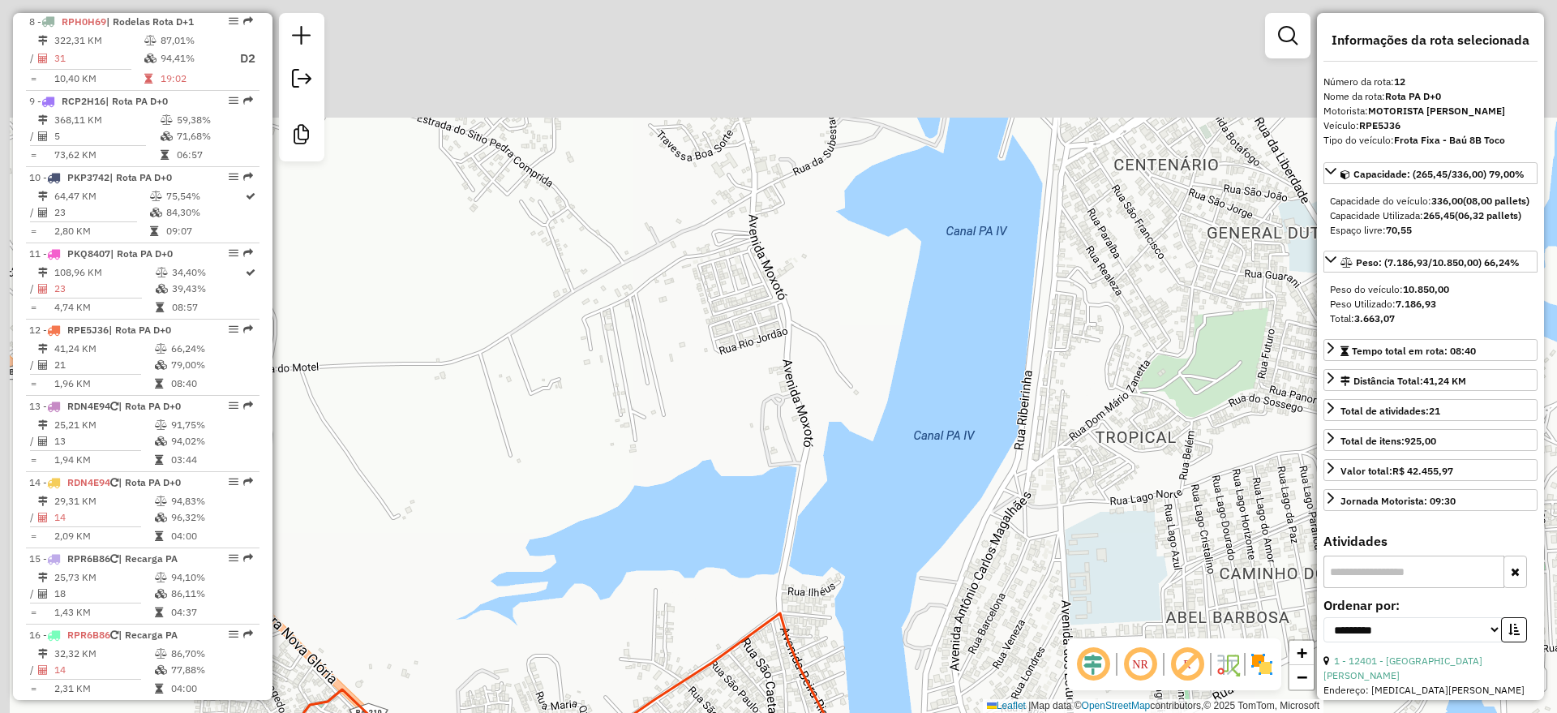
drag, startPoint x: 776, startPoint y: 139, endPoint x: 806, endPoint y: 413, distance: 275.7
click at [808, 446] on div "Janela de atendimento Grade de atendimento Capacidade Transportadoras Veículos …" at bounding box center [778, 356] width 1557 height 713
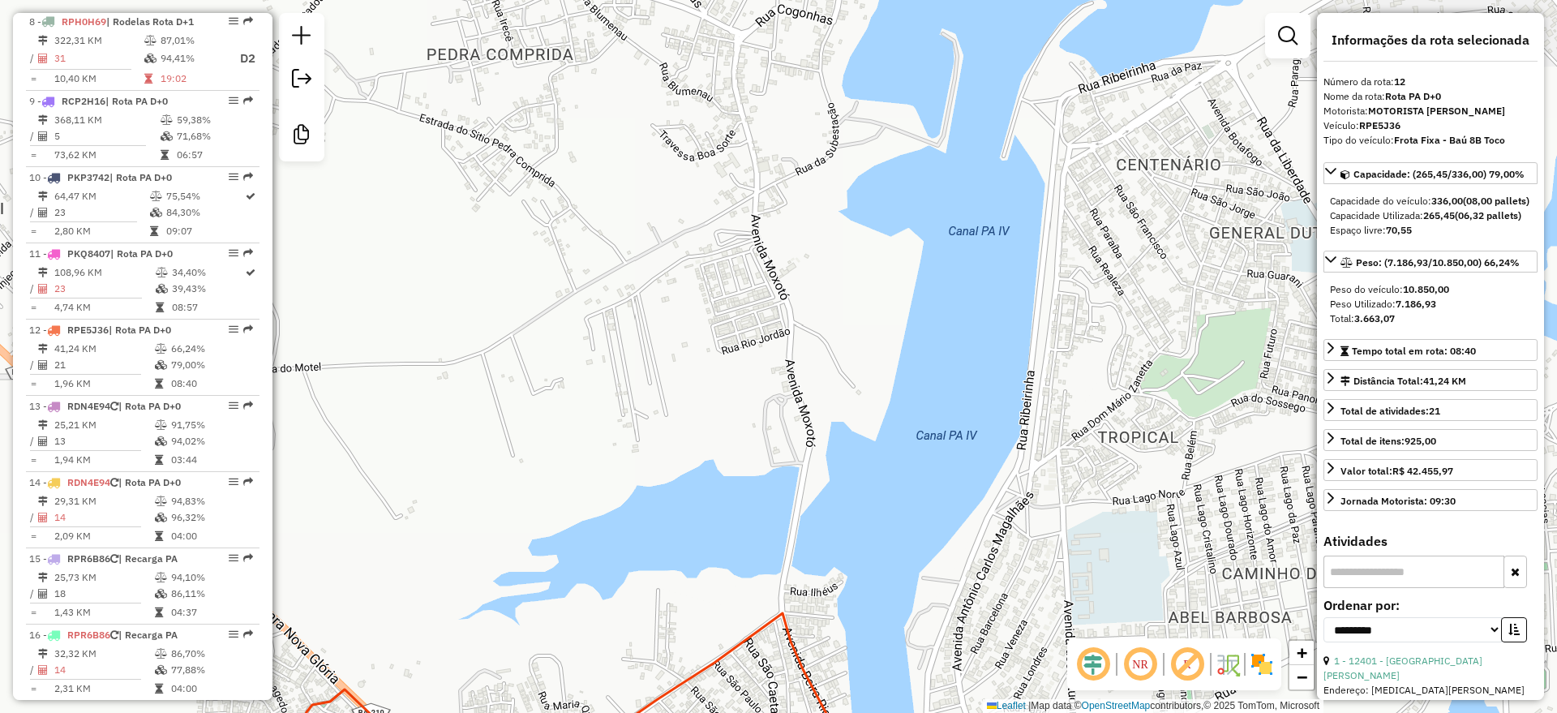
drag, startPoint x: 746, startPoint y: 207, endPoint x: 768, endPoint y: 310, distance: 105.3
click at [768, 310] on div "Janela de atendimento Grade de atendimento Capacidade Transportadoras Veículos …" at bounding box center [778, 356] width 1557 height 713
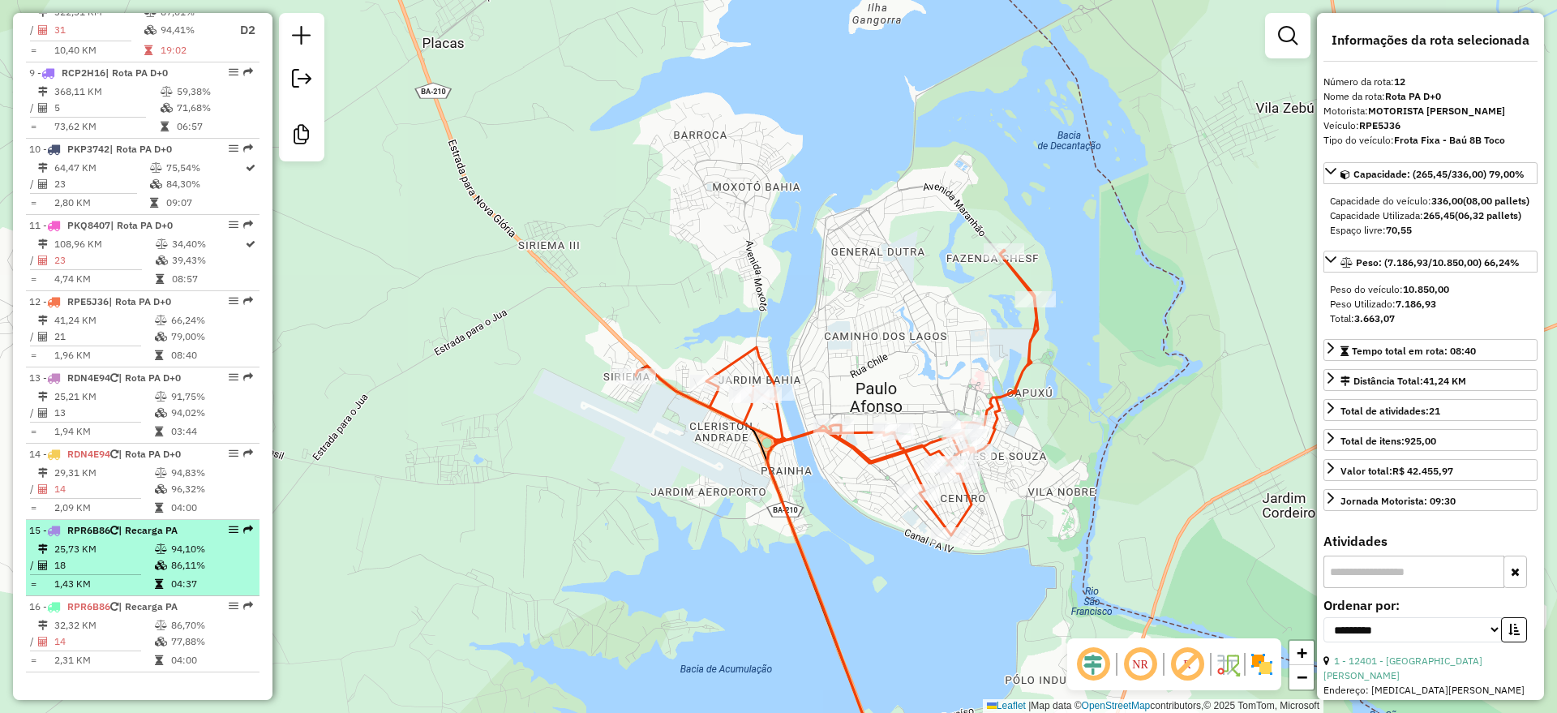
scroll to position [1285, 0]
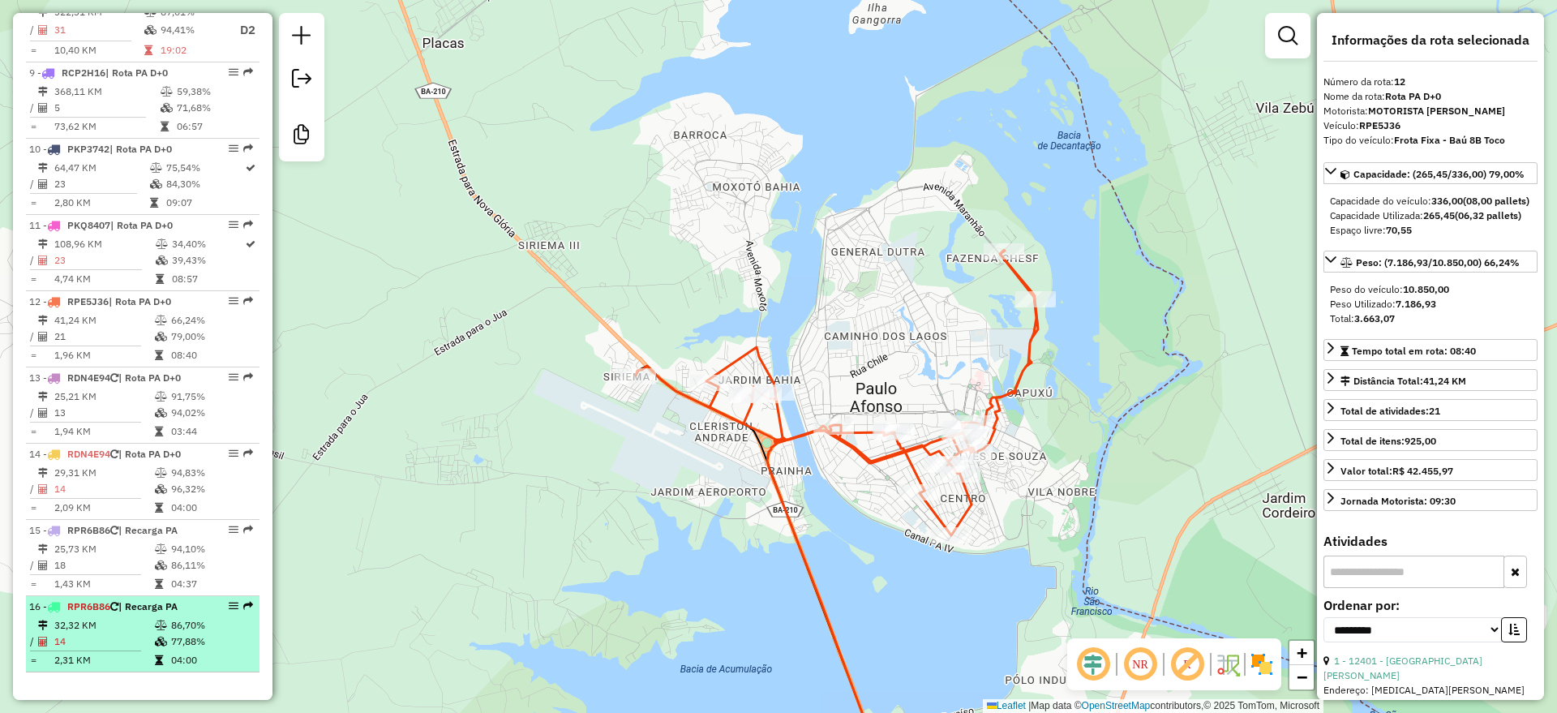
click at [110, 611] on span "RPR6B86" at bounding box center [88, 606] width 43 height 12
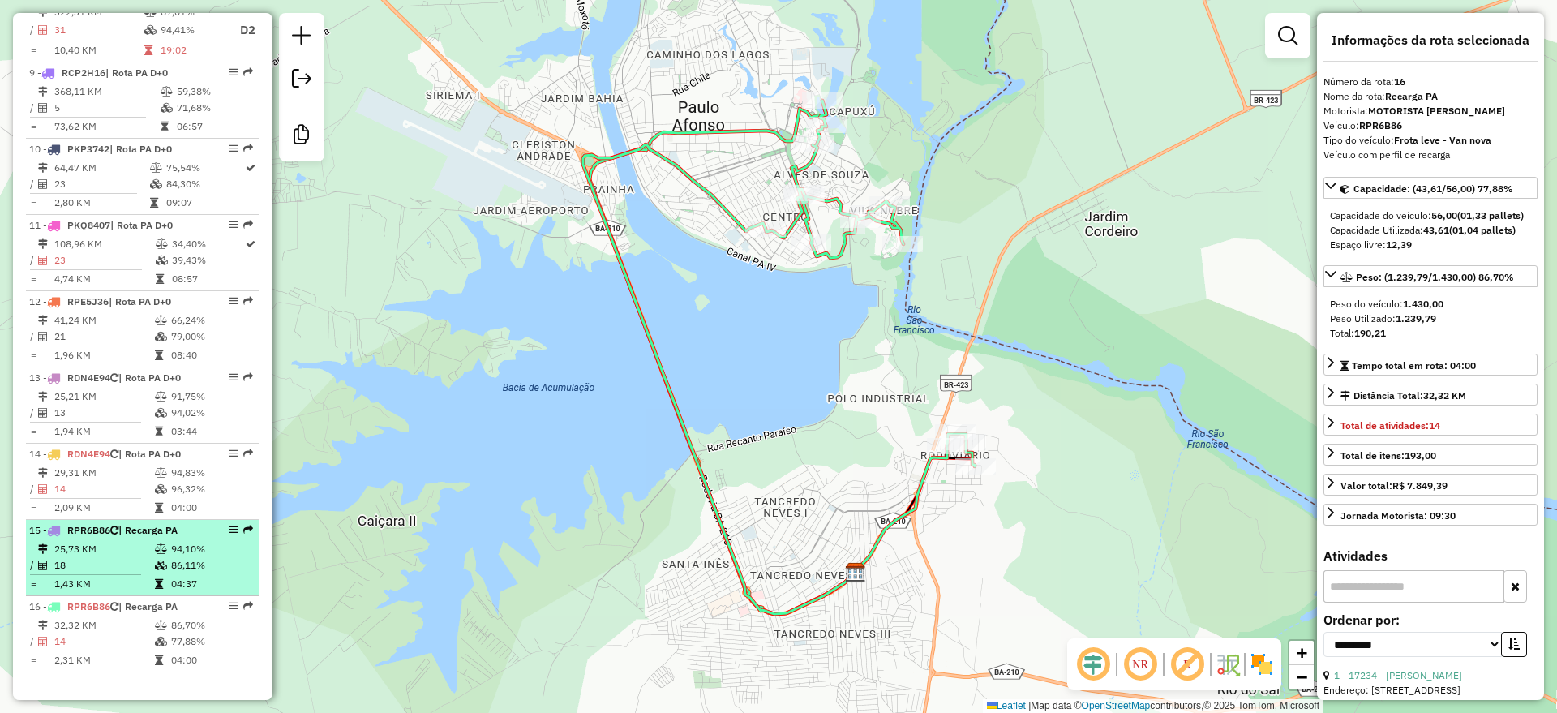
click at [109, 572] on td "18" at bounding box center [104, 565] width 101 height 16
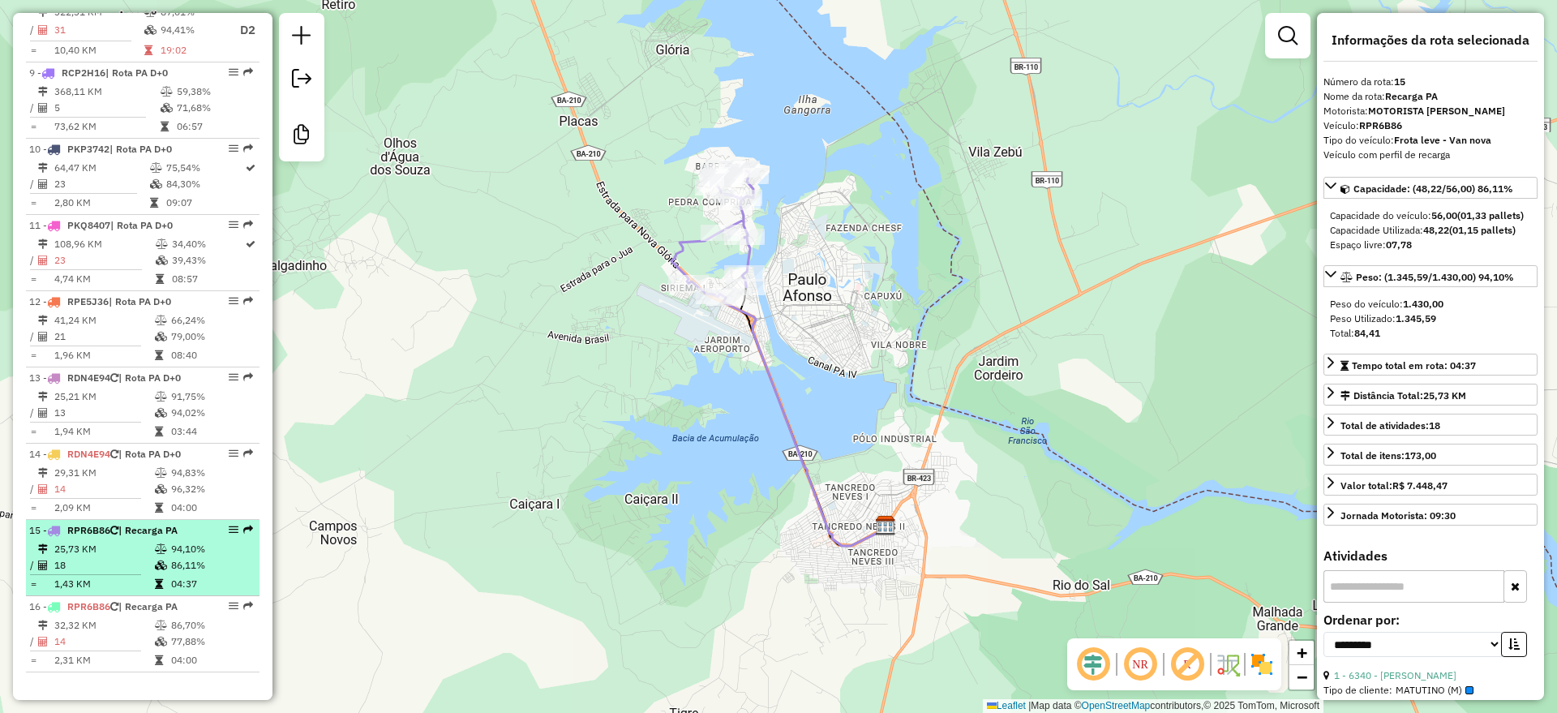
click at [114, 548] on td "25,73 KM" at bounding box center [104, 549] width 101 height 16
